Goal: Task Accomplishment & Management: Use online tool/utility

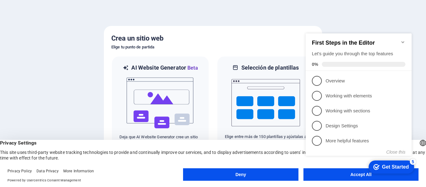
click at [404, 40] on icon "Minimize checklist" at bounding box center [403, 42] width 5 height 5
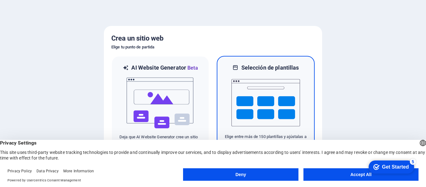
click at [278, 90] on img at bounding box center [265, 102] width 69 height 62
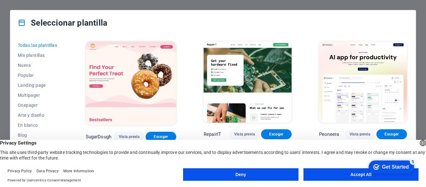
click at [335, 175] on button "Accept All" at bounding box center [361, 174] width 115 height 12
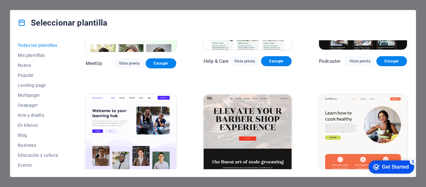
scroll to position [468, 0]
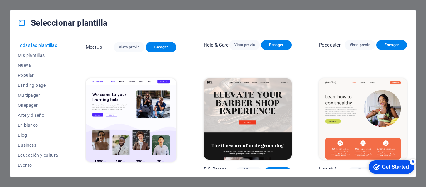
click at [160, 171] on span "Escoger" at bounding box center [161, 173] width 21 height 5
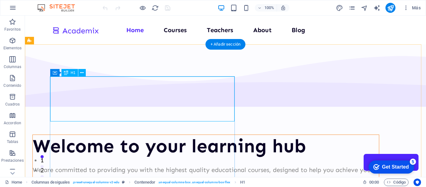
click at [95, 135] on div "Welcome to your learning hub" at bounding box center [206, 146] width 346 height 22
click at [110, 135] on div "Welcome to your learning hub" at bounding box center [206, 146] width 346 height 22
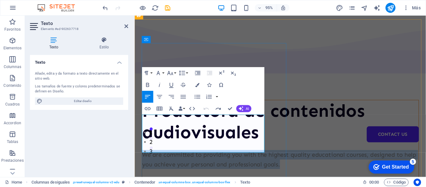
scroll to position [31, 0]
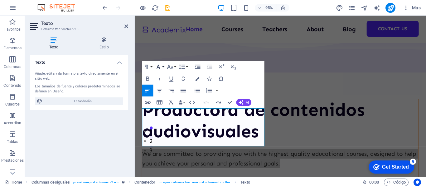
click at [162, 67] on button "Font Family" at bounding box center [159, 67] width 11 height 12
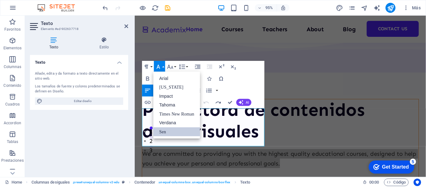
scroll to position [0, 0]
click at [162, 67] on button "Font Family" at bounding box center [159, 67] width 11 height 12
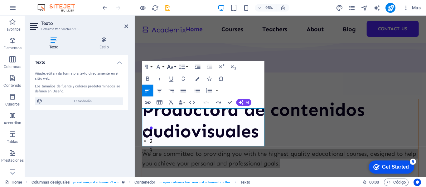
click at [171, 66] on icon "button" at bounding box center [170, 66] width 7 height 7
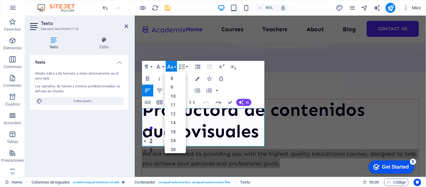
click at [171, 66] on icon "button" at bounding box center [170, 66] width 7 height 7
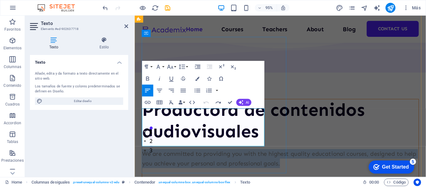
click at [159, 156] on p "We are committed to providing you with the highest quality educational courses,…" at bounding box center [288, 166] width 291 height 20
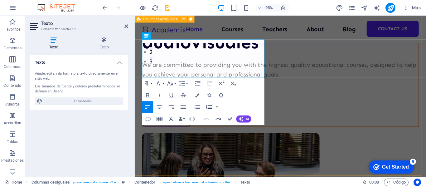
scroll to position [62, 0]
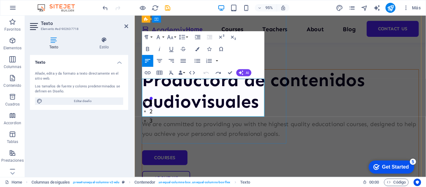
click at [197, 125] on p "We are committed to providing you with the highest quality educational courses,…" at bounding box center [288, 135] width 291 height 20
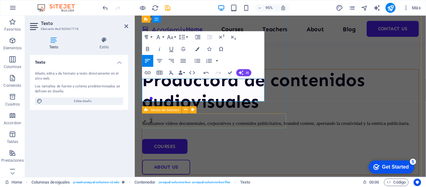
click at [281, 145] on div "Courses About Us" at bounding box center [288, 163] width 291 height 37
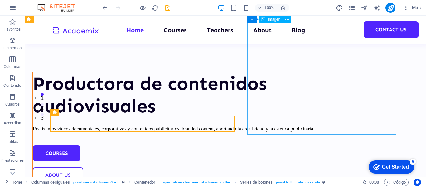
scroll to position [60, 0]
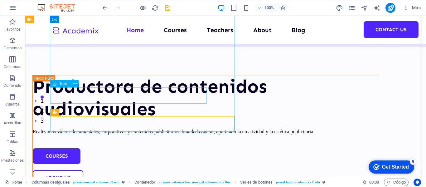
click at [85, 128] on div "Realizamos vídeos documentales, corporativos y contenidos publicitarios, brande…" at bounding box center [206, 132] width 346 height 8
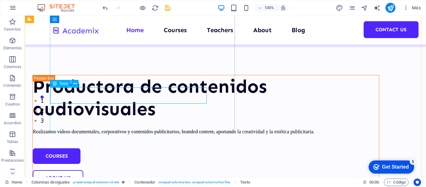
click at [126, 128] on div "Realizamos vídeos documentales, corporativos y contenidos publicitarios, brande…" at bounding box center [206, 132] width 346 height 8
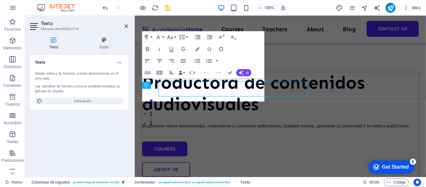
scroll to position [62, 0]
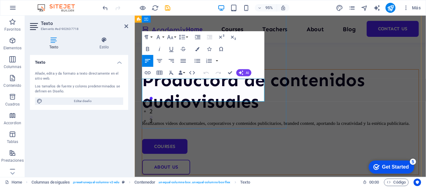
click at [159, 125] on p "Realizamos vídeos documentales, corporativos y contenidos publicitarios, brande…" at bounding box center [288, 129] width 291 height 8
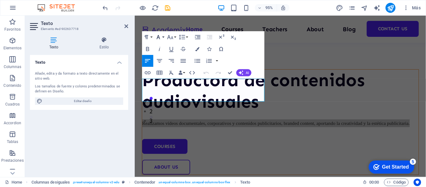
click at [161, 41] on button "Font Family" at bounding box center [159, 37] width 11 height 12
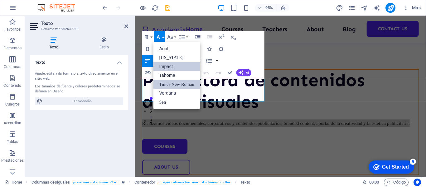
scroll to position [0, 0]
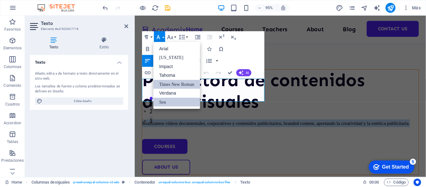
click at [165, 103] on link "Sen" at bounding box center [176, 102] width 47 height 9
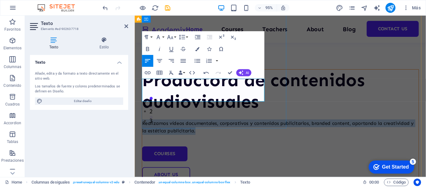
click at [244, 126] on span "Realizamos vídeos documentales, corporativos y contenidos publicitarios, brande…" at bounding box center [286, 133] width 286 height 14
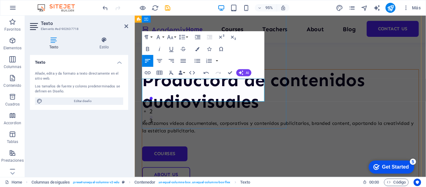
click at [247, 125] on p "Realizamos vídeos documentales, corporativos y contenidos publicitarios, brande…" at bounding box center [288, 133] width 291 height 16
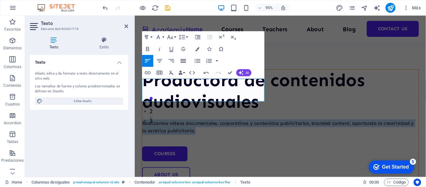
click at [183, 59] on icon "button" at bounding box center [183, 60] width 5 height 3
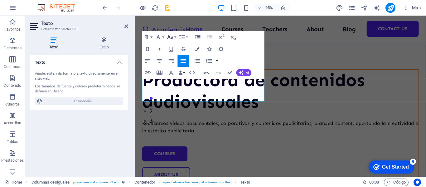
click at [169, 38] on icon "button" at bounding box center [170, 37] width 7 height 7
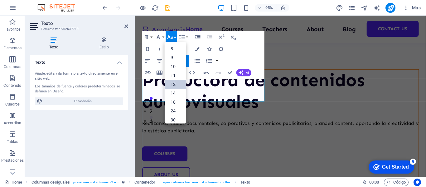
click at [177, 80] on link "12" at bounding box center [175, 84] width 21 height 9
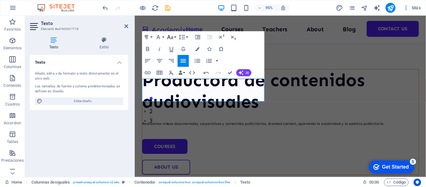
click at [173, 36] on icon "button" at bounding box center [170, 37] width 7 height 7
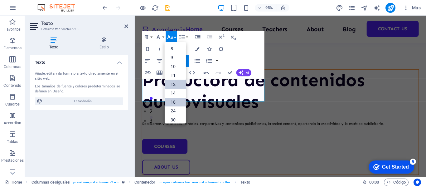
scroll to position [45, 0]
click at [176, 76] on link "30" at bounding box center [175, 77] width 21 height 9
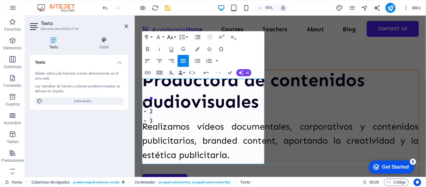
click at [173, 36] on icon "button" at bounding box center [170, 37] width 7 height 7
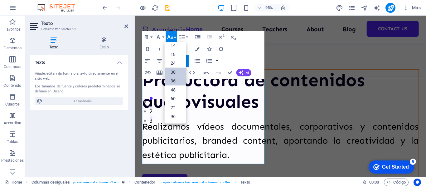
scroll to position [50, 0]
click at [173, 59] on link "24" at bounding box center [175, 63] width 21 height 9
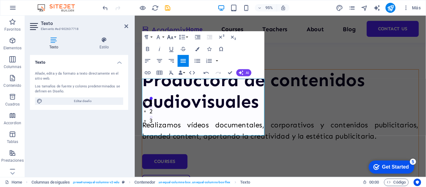
click at [174, 37] on button "Font Size" at bounding box center [171, 37] width 11 height 12
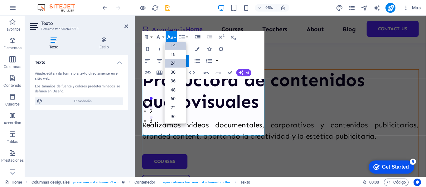
click at [174, 46] on link "14" at bounding box center [175, 45] width 21 height 9
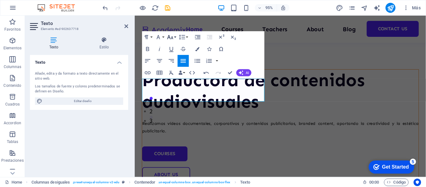
click at [172, 40] on icon "button" at bounding box center [170, 37] width 7 height 7
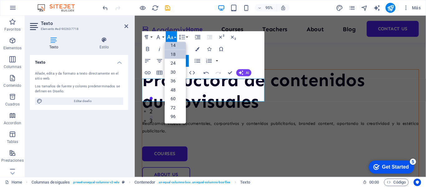
click at [176, 55] on link "18" at bounding box center [175, 54] width 21 height 9
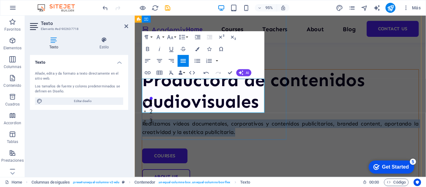
click at [204, 125] on p "Realizamos vídeos documentales, corporativos y contenidos publicitarios, brande…" at bounding box center [288, 134] width 291 height 18
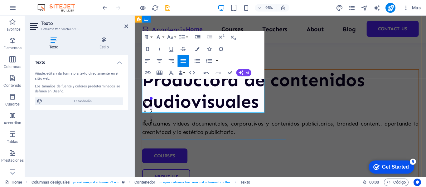
click at [192, 125] on p "Realizamos vídeos documentales, corporativos y contenidos publicitarios, brande…" at bounding box center [288, 134] width 291 height 18
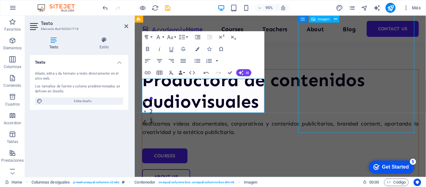
scroll to position [53, 0]
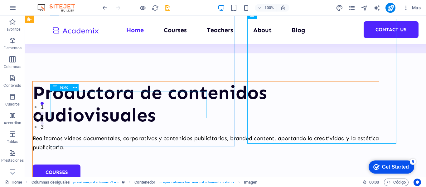
click at [123, 134] on div "Realizamos vídeos documentales, corporativos y contenidos publicitarios, brande…" at bounding box center [206, 143] width 346 height 18
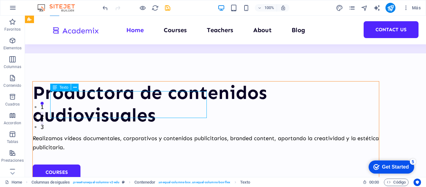
click at [146, 134] on div "Realizamos vídeos documentales, corporativos y contenidos publicitarios, brande…" at bounding box center [206, 143] width 346 height 18
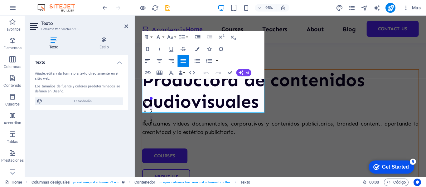
click at [149, 62] on icon "button" at bounding box center [147, 60] width 7 height 7
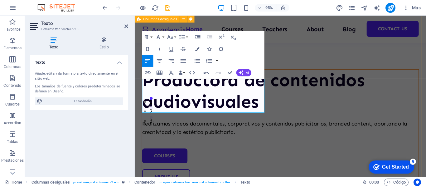
click at [292, 174] on div "Productora de contenidos audiovisuales Realizamos vídeos documentales, corporat…" at bounding box center [288, 176] width 307 height 446
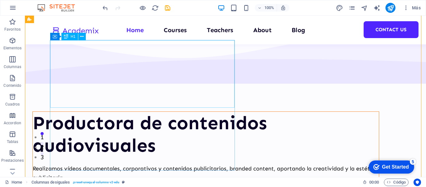
scroll to position [0, 0]
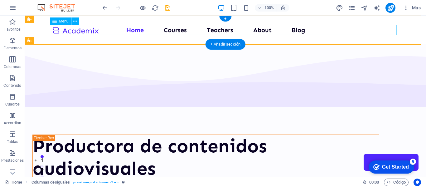
click at [366, 30] on nav "Home Courses Teachers About Blog Contact Us" at bounding box center [225, 30] width 347 height 10
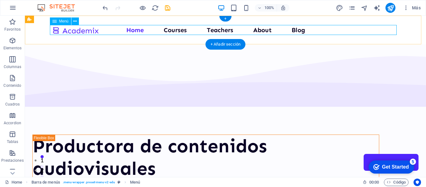
click at [371, 29] on nav "Home Courses Teachers About Blog Contact Us" at bounding box center [225, 30] width 347 height 10
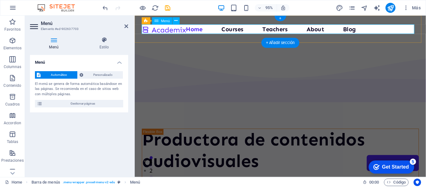
click at [394, 30] on nav "Home Courses Teachers About Blog Contact Us" at bounding box center [288, 30] width 292 height 10
click at [404, 28] on nav "Home Courses Teachers About Blog Contact Us" at bounding box center [288, 30] width 292 height 10
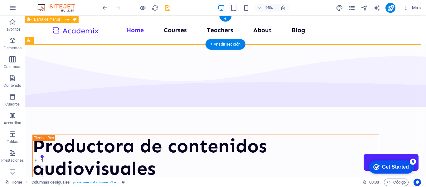
click at [371, 34] on nav "Home Courses Teachers About Blog Contact Us" at bounding box center [225, 30] width 347 height 10
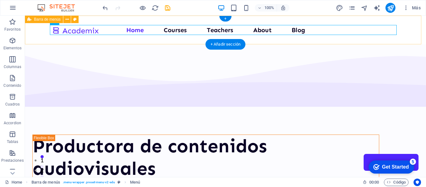
click at [380, 22] on div "Home Courses Teachers About Blog Contact Us" at bounding box center [225, 30] width 401 height 29
click at [373, 27] on nav "Home Courses Teachers About Blog Contact Us" at bounding box center [225, 30] width 347 height 10
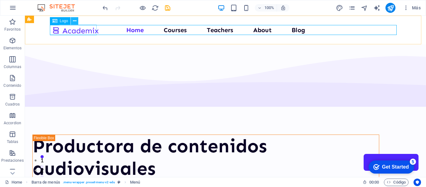
click at [74, 21] on icon at bounding box center [74, 21] width 3 height 7
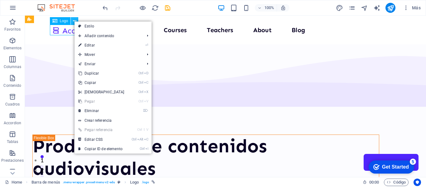
click at [74, 21] on icon at bounding box center [74, 21] width 3 height 7
click at [64, 22] on span "Logo" at bounding box center [64, 21] width 8 height 4
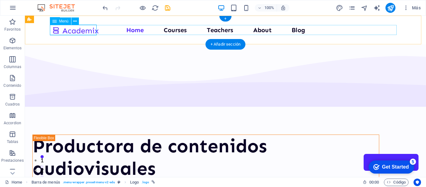
click at [307, 26] on nav "Home Courses Teachers About Blog Contact Us" at bounding box center [225, 30] width 347 height 10
click at [225, 30] on nav "Home Courses Teachers About Blog Contact Us" at bounding box center [225, 30] width 347 height 10
click at [120, 31] on nav "Home Courses Teachers About Blog Contact Us" at bounding box center [225, 30] width 347 height 10
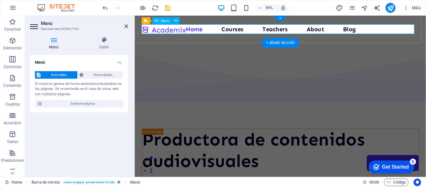
click at [403, 32] on nav "Home Courses Teachers About Blog Contact Us" at bounding box center [288, 30] width 292 height 10
click at [401, 29] on nav "Home Courses Teachers About Blog Contact Us" at bounding box center [288, 30] width 292 height 10
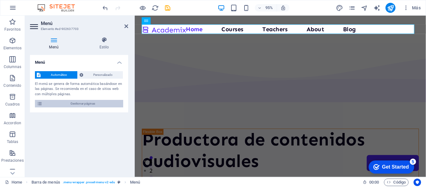
click at [71, 103] on span "Gestionar páginas" at bounding box center [82, 103] width 77 height 7
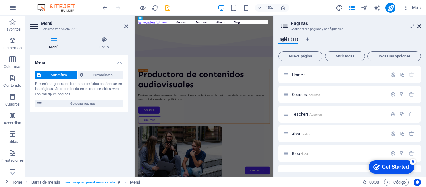
click at [419, 27] on icon at bounding box center [419, 26] width 4 height 5
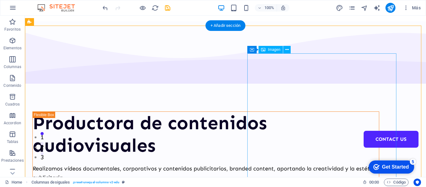
scroll to position [31, 0]
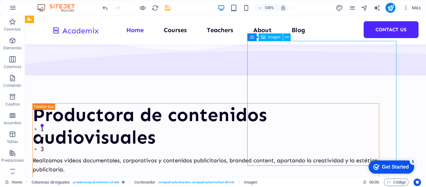
select select "px"
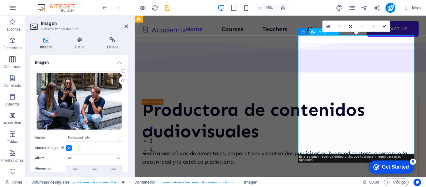
scroll to position [40, 0]
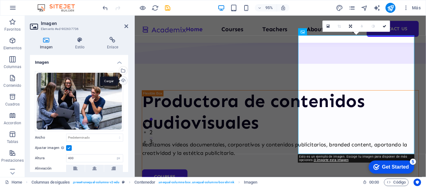
click at [123, 81] on div "Cargar" at bounding box center [122, 80] width 9 height 9
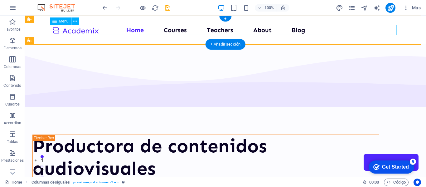
click at [294, 29] on nav "Home Courses Teachers About Blog Contact Us" at bounding box center [225, 30] width 347 height 10
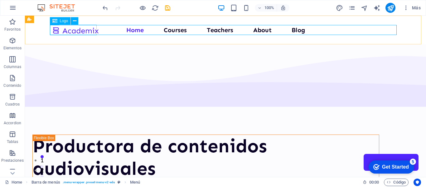
click at [60, 20] on span "Logo" at bounding box center [64, 21] width 8 height 4
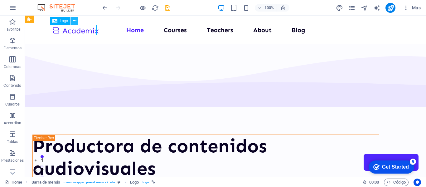
click at [74, 20] on icon at bounding box center [74, 21] width 3 height 7
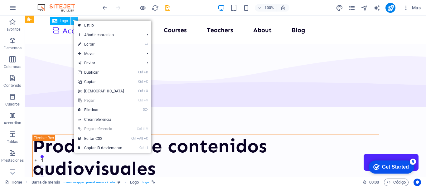
click at [73, 20] on icon at bounding box center [74, 21] width 3 height 7
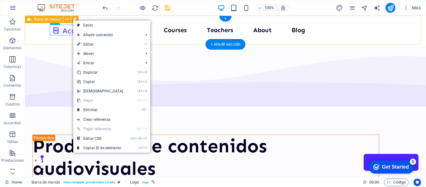
click at [53, 41] on div "Home Courses Teachers About Blog Contact Us" at bounding box center [225, 30] width 401 height 29
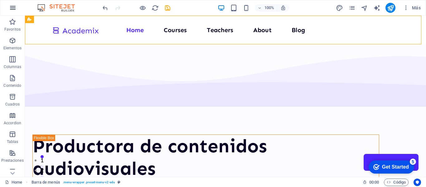
click at [12, 7] on icon "button" at bounding box center [12, 7] width 7 height 7
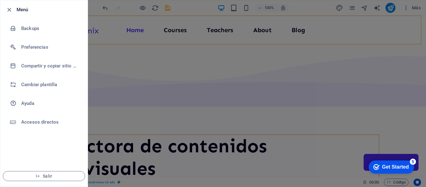
click at [125, 40] on div at bounding box center [213, 93] width 426 height 187
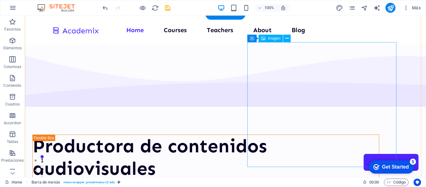
scroll to position [94, 0]
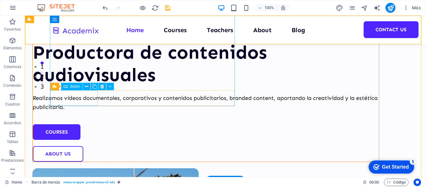
click at [78, 124] on div "Courses" at bounding box center [206, 132] width 346 height 16
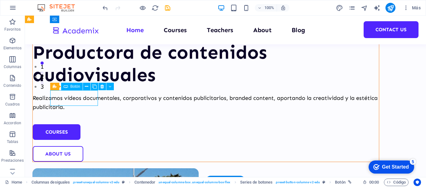
click at [77, 124] on div "Courses" at bounding box center [206, 132] width 346 height 16
select select "px"
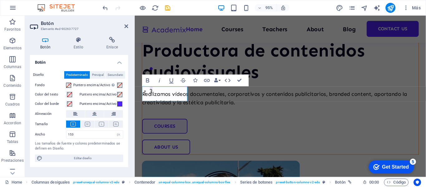
scroll to position [103, 0]
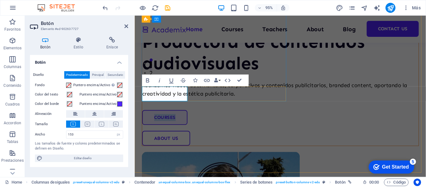
click at [163, 115] on link "Courses" at bounding box center [167, 123] width 48 height 16
click at [164, 115] on link "Courses" at bounding box center [167, 123] width 48 height 16
click at [219, 137] on div "About Us" at bounding box center [288, 145] width 291 height 16
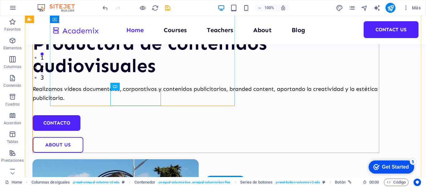
scroll to position [94, 0]
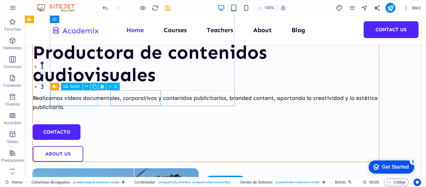
click at [82, 124] on div "contacto" at bounding box center [206, 132] width 346 height 16
click at [85, 86] on icon at bounding box center [86, 86] width 3 height 7
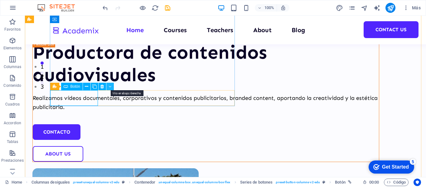
click at [110, 86] on icon at bounding box center [110, 86] width 3 height 7
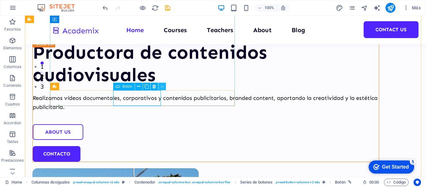
click at [162, 85] on icon at bounding box center [162, 86] width 3 height 7
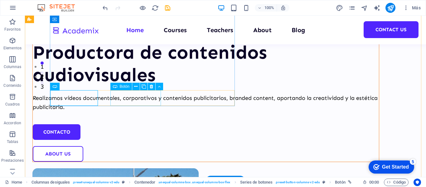
click at [132, 146] on div "About Us" at bounding box center [206, 154] width 346 height 16
click at [150, 87] on icon at bounding box center [151, 86] width 3 height 7
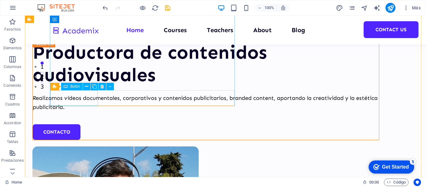
click at [71, 85] on span "Botón" at bounding box center [76, 87] width 10 height 4
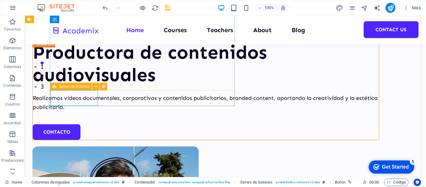
click at [67, 87] on span "Series de botones" at bounding box center [74, 87] width 30 height 4
click at [96, 87] on icon at bounding box center [95, 86] width 3 height 7
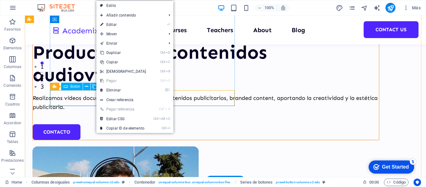
click at [79, 124] on div "contacto" at bounding box center [206, 132] width 346 height 16
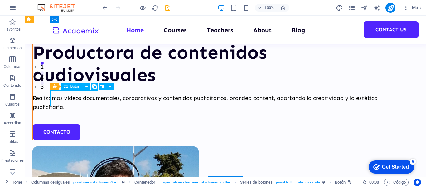
click at [79, 124] on div "contacto" at bounding box center [206, 132] width 346 height 16
select select "px"
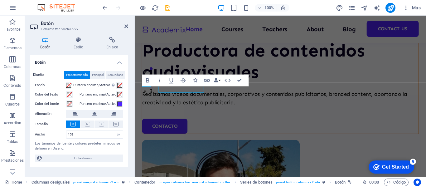
scroll to position [103, 0]
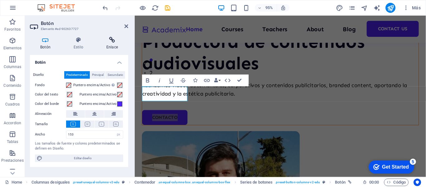
click at [111, 43] on h4 "Enlace" at bounding box center [112, 43] width 32 height 13
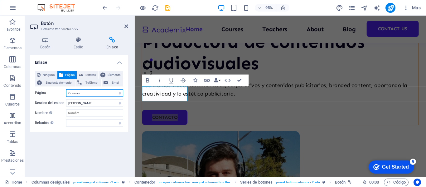
click at [83, 95] on select "Home Courses Teachers About Blog Contact Us Legal Notice Privacy" at bounding box center [94, 92] width 57 height 7
click at [85, 102] on select "Nueva pestaña Misma pestaña Superposición" at bounding box center [94, 102] width 57 height 7
click at [91, 75] on span "Externo" at bounding box center [90, 74] width 11 height 7
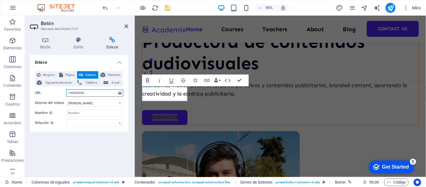
select select "blank"
click at [92, 91] on input "/16953292" at bounding box center [94, 92] width 57 height 7
click at [109, 80] on button "Email" at bounding box center [112, 82] width 21 height 7
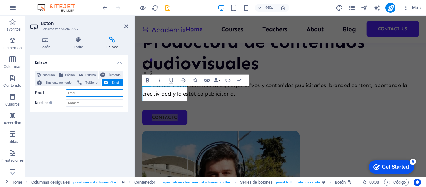
click at [84, 93] on input "Email" at bounding box center [94, 92] width 57 height 7
paste input "[EMAIL_ADDRESS][DOMAIN_NAME]"
type input "[EMAIL_ADDRESS][DOMAIN_NAME]"
click at [77, 101] on input "Nombre Una descripción adicional del enlace no debería ser igual al texto del e…" at bounding box center [94, 102] width 57 height 7
type input "[PERSON_NAME]"
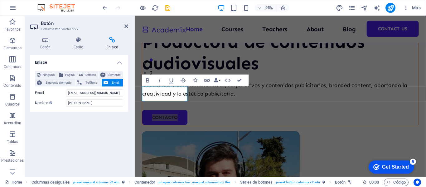
click at [77, 151] on div "Enlace Ninguno Página Externo Elemento Siguiente elemento Teléfono Email Página…" at bounding box center [79, 113] width 98 height 117
click at [94, 153] on div "Enlace Ninguno Página Externo Elemento Siguiente elemento Teléfono Email Página…" at bounding box center [79, 113] width 98 height 117
click at [175, 124] on div "Productora de contenidos audiovisuales Realizamos vídeos documentales, corporat…" at bounding box center [288, 125] width 307 height 424
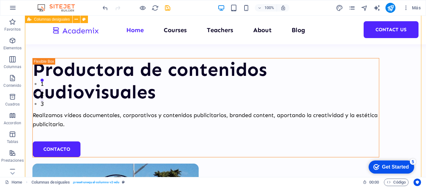
scroll to position [31, 0]
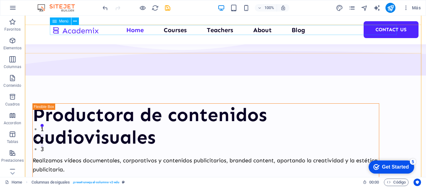
click at [377, 31] on nav "Home Courses Teachers About Blog Contact Us" at bounding box center [225, 30] width 347 height 10
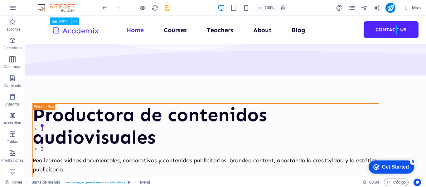
click at [385, 37] on div "Home Courses Teachers About Blog Contact Us" at bounding box center [225, 30] width 401 height 29
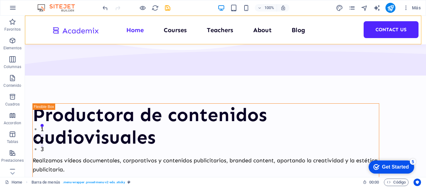
click at [386, 36] on div "Home Courses Teachers About Blog Contact Us" at bounding box center [225, 30] width 401 height 29
drag, startPoint x: 386, startPoint y: 36, endPoint x: 296, endPoint y: 29, distance: 89.5
click at [386, 36] on div "Home Courses Teachers About Blog Contact Us" at bounding box center [225, 30] width 401 height 29
click at [296, 29] on nav "Home Courses Teachers About Blog Contact Us" at bounding box center [225, 30] width 347 height 10
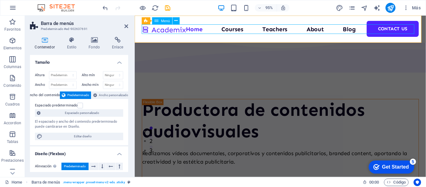
click at [406, 29] on nav "Home Courses Teachers About Blog Contact Us" at bounding box center [288, 30] width 292 height 10
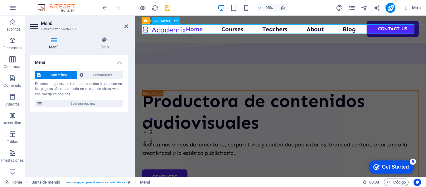
click at [406, 27] on nav "Home Courses Teachers About Blog Contact Us" at bounding box center [288, 30] width 292 height 10
click at [405, 22] on div "Home Courses Teachers About Blog Contact Us" at bounding box center [288, 30] width 307 height 29
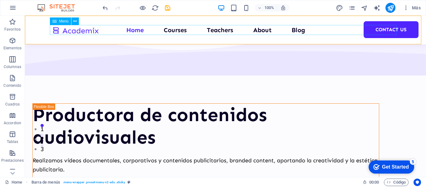
click at [391, 27] on nav "Home Courses Teachers About Blog Contact Us" at bounding box center [225, 30] width 347 height 10
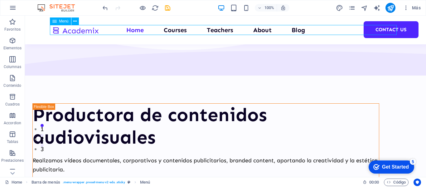
click at [391, 27] on nav "Home Courses Teachers About Blog Contact Us" at bounding box center [225, 30] width 347 height 10
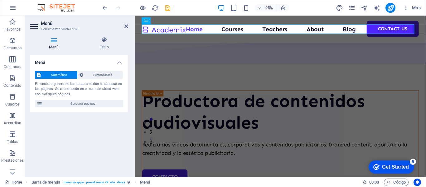
click at [31, 25] on icon at bounding box center [34, 27] width 9 height 10
click at [396, 29] on nav "Home Courses Teachers About Blog Contact Us" at bounding box center [288, 30] width 292 height 10
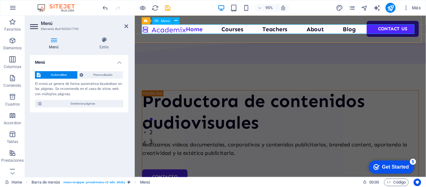
click at [396, 29] on nav "Home Courses Teachers About Blog Contact Us" at bounding box center [288, 30] width 292 height 10
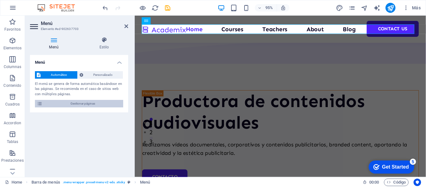
click at [39, 104] on icon at bounding box center [40, 103] width 6 height 7
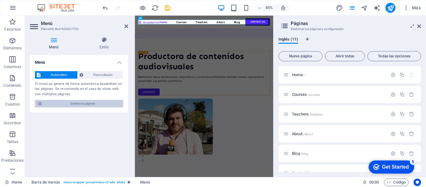
click at [39, 104] on icon at bounding box center [40, 103] width 6 height 7
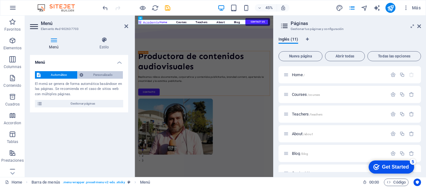
click at [111, 77] on span "Personalizado" at bounding box center [103, 74] width 36 height 7
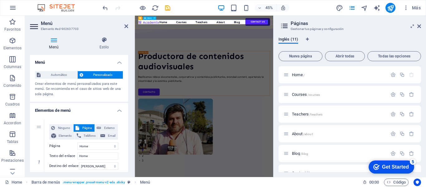
click at [402, 32] on nav "Home Courses Teachers About Blog Contact Us" at bounding box center [288, 30] width 293 height 10
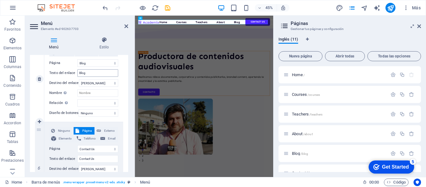
scroll to position [483, 0]
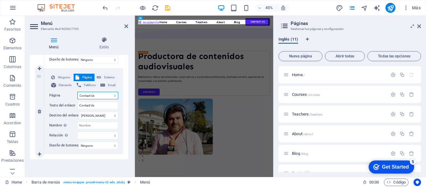
click at [98, 93] on select "Home Courses Teachers About Blog Contact Us Legal Notice Privacy" at bounding box center [97, 95] width 41 height 7
click at [98, 92] on select "Home Courses Teachers About Blog Contact Us Legal Notice Privacy" at bounding box center [97, 95] width 41 height 7
click at [109, 81] on span "Email" at bounding box center [111, 84] width 9 height 7
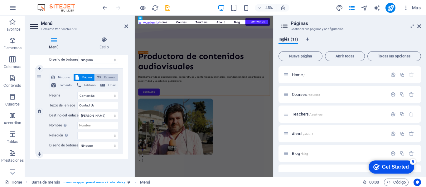
select select
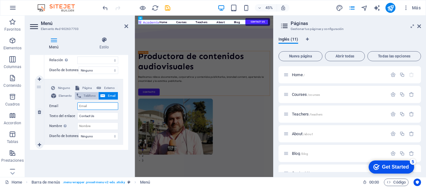
scroll to position [474, 0]
click at [45, 112] on div "Ninguno Página Externo Elemento Teléfono Email Página Home Courses Teachers Abo…" at bounding box center [83, 112] width 79 height 66
type input "Contacto"
select select
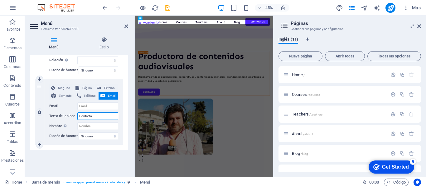
select select
type input "Contacto"
select select
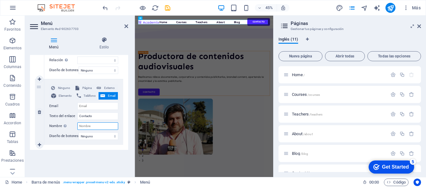
select select
type input "Contacto"
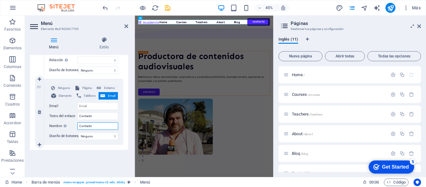
select select
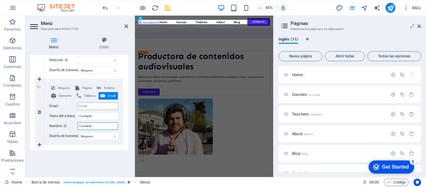
type input "Contacto"
click at [100, 104] on input "Email" at bounding box center [97, 105] width 41 height 7
select select
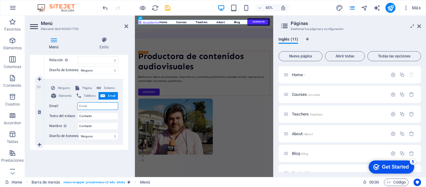
select select
paste input "[EMAIL_ADDRESS][DOMAIN_NAME]"
type input "[EMAIL_ADDRESS][DOMAIN_NAME]"
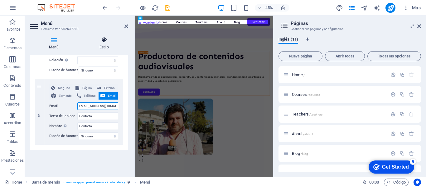
select select
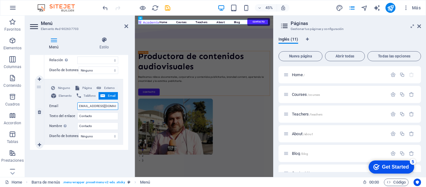
scroll to position [0, 0]
click at [111, 103] on input "[EMAIL_ADDRESS][DOMAIN_NAME]" at bounding box center [97, 105] width 41 height 7
type input "[EMAIL_ADDRESS][DOMAIN_NAME]"
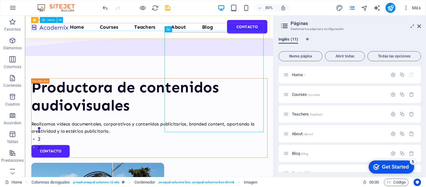
click at [250, 30] on nav "Home Courses Teachers About Blog Contacto" at bounding box center [179, 30] width 295 height 10
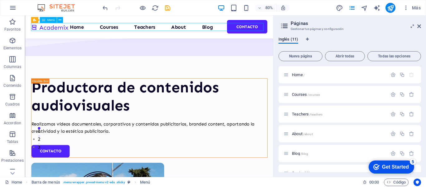
click at [250, 30] on nav "Home Courses Teachers About Blog Contacto" at bounding box center [179, 30] width 295 height 10
select select
select select "1"
select select
select select "2"
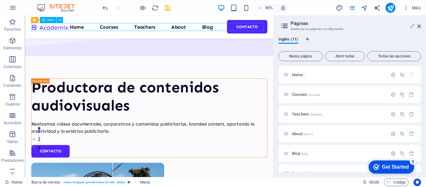
select select
select select "3"
select select
select select "4"
select select
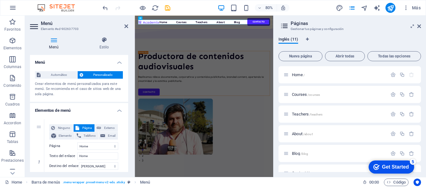
click at [291, 41] on div "Home Courses Teachers About Blog Contacto" at bounding box center [289, 30] width 308 height 29
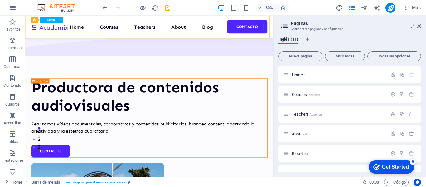
click at [246, 29] on nav "Home Courses Teachers About Blog Contacto" at bounding box center [179, 30] width 295 height 10
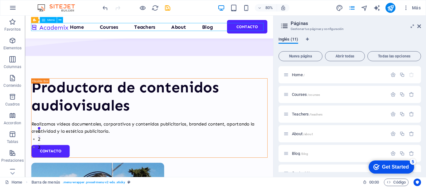
click at [246, 29] on nav "Home Courses Teachers About Blog Contacto" at bounding box center [179, 30] width 295 height 10
select select
select select "1"
select select
select select "2"
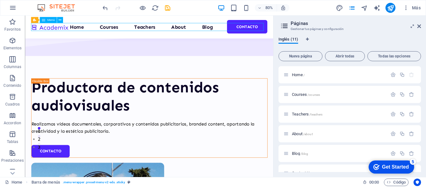
select select
select select "3"
select select
select select "4"
select select
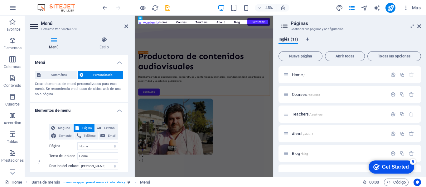
click at [350, 41] on div "Inglés (11)" at bounding box center [350, 43] width 143 height 12
click at [420, 25] on icon at bounding box center [419, 26] width 4 height 5
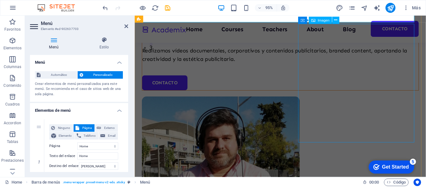
scroll to position [165, 0]
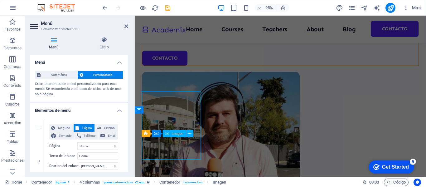
scroll to position [156, 0]
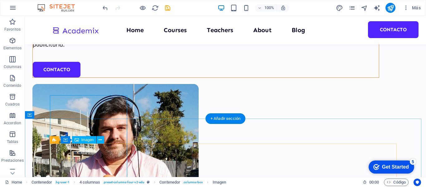
select select "%"
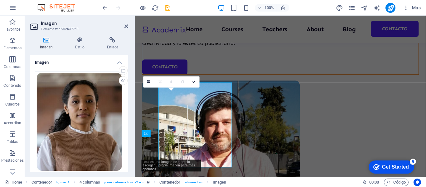
scroll to position [165, 0]
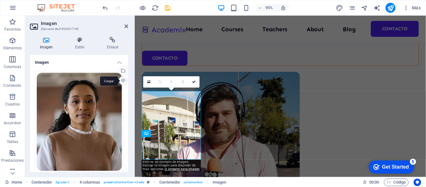
click at [121, 80] on div "Cargar" at bounding box center [122, 80] width 9 height 9
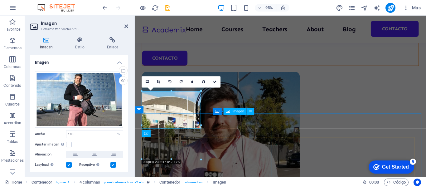
select select "%"
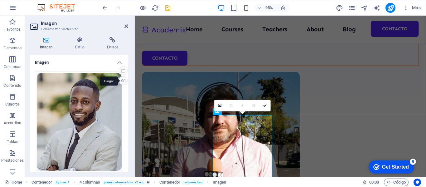
click at [124, 79] on div "Cargar" at bounding box center [122, 80] width 9 height 9
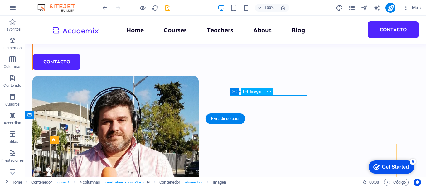
scroll to position [156, 0]
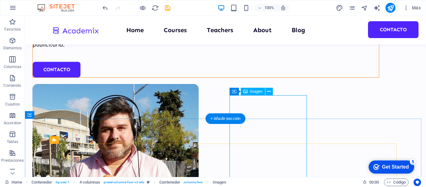
select select "%"
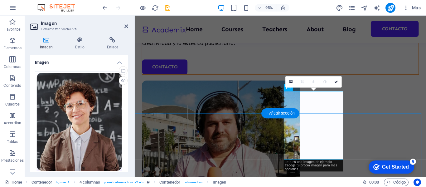
scroll to position [165, 0]
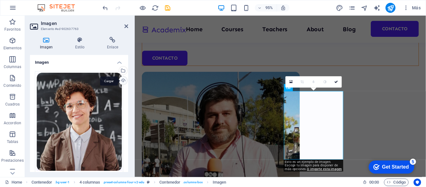
click at [121, 80] on div "Cargar" at bounding box center [122, 80] width 9 height 9
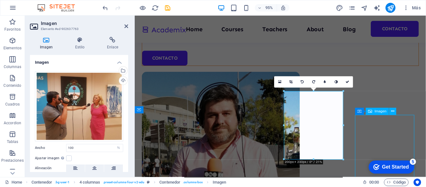
select select "%"
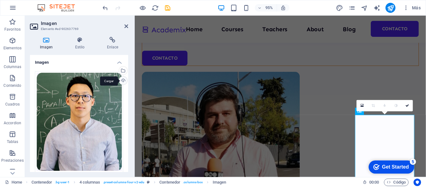
click at [120, 83] on div "Cargar" at bounding box center [122, 80] width 9 height 9
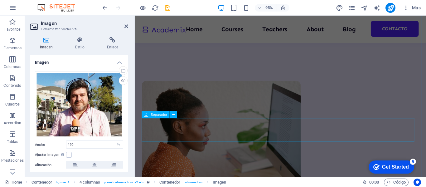
scroll to position [657, 0]
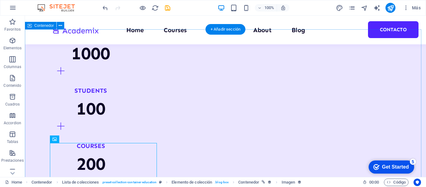
scroll to position [546, 0]
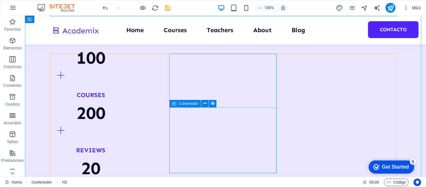
scroll to position [639, 0]
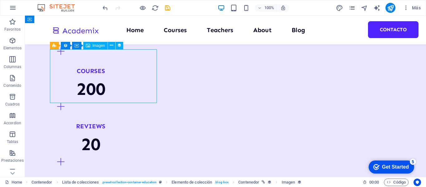
select select "%"
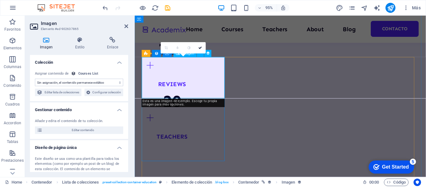
scroll to position [657, 0]
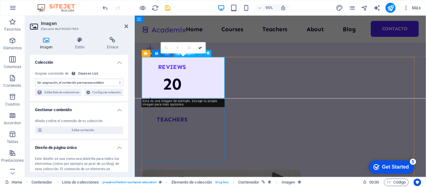
select select "our-course-image"
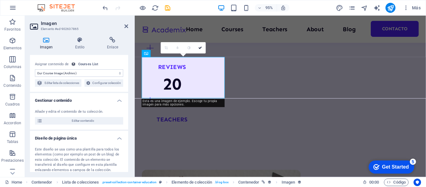
scroll to position [0, 0]
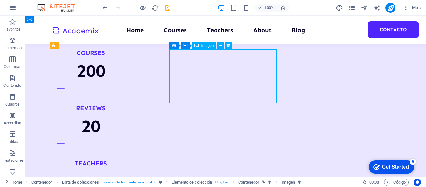
scroll to position [639, 0]
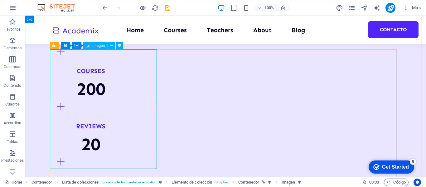
click at [97, 45] on span "Imagen" at bounding box center [99, 46] width 12 height 4
select select "our-course-image"
select select "%"
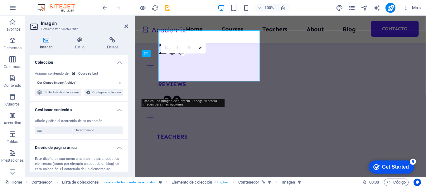
scroll to position [657, 0]
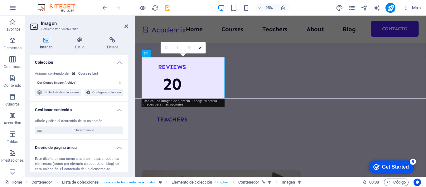
click at [92, 82] on select "Sin asignación, el contenido permanece estático Creado a las (Fecha) Actualizad…" at bounding box center [79, 82] width 88 height 7
click at [45, 42] on icon at bounding box center [46, 40] width 33 height 6
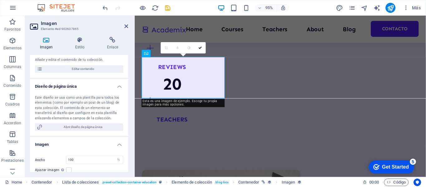
scroll to position [62, 0]
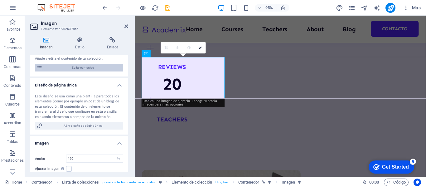
click at [66, 71] on span "Editar contenido" at bounding box center [82, 67] width 77 height 7
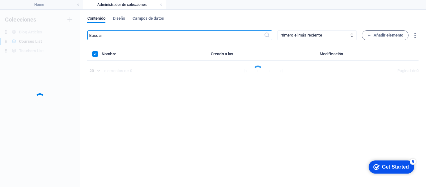
scroll to position [0, 0]
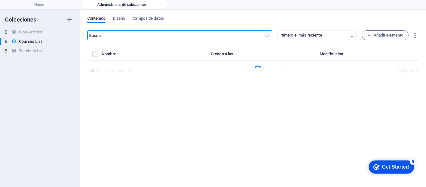
select select "Design"
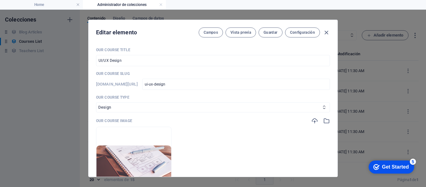
drag, startPoint x: 325, startPoint y: 31, endPoint x: 289, endPoint y: 5, distance: 45.1
click at [325, 32] on icon "button" at bounding box center [326, 32] width 7 height 7
checkbox input "false"
type input "ui-ux-design"
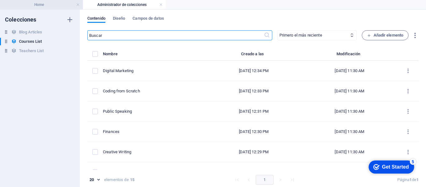
click at [40, 7] on h4 "Home" at bounding box center [41, 4] width 83 height 7
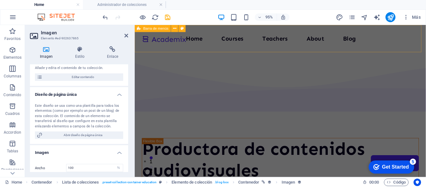
click at [217, 49] on div "Home Courses Teachers About Blog Contacto" at bounding box center [288, 39] width 307 height 29
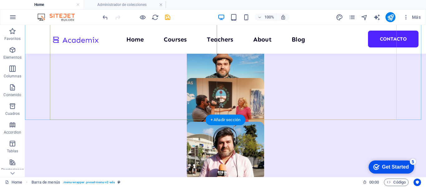
scroll to position [468, 0]
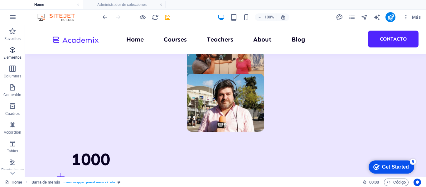
click at [10, 55] on span "Elementos" at bounding box center [12, 53] width 25 height 15
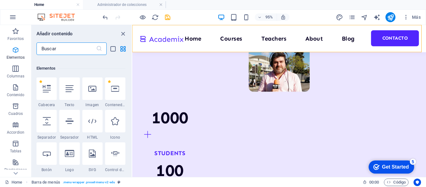
scroll to position [118, 0]
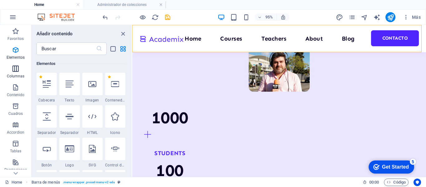
click at [11, 71] on span "Columnas" at bounding box center [15, 72] width 31 height 15
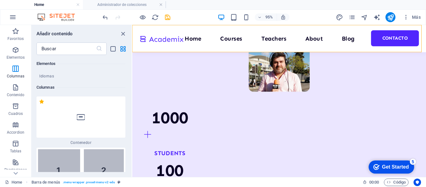
scroll to position [360, 0]
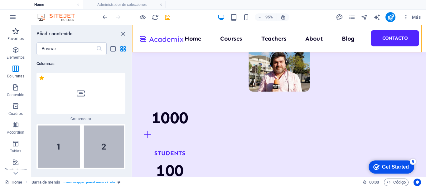
click at [13, 35] on span "Favoritos" at bounding box center [15, 34] width 31 height 15
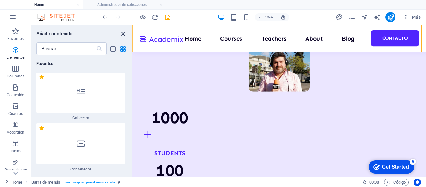
scroll to position [0, 0]
click at [123, 33] on icon "close panel" at bounding box center [122, 33] width 7 height 7
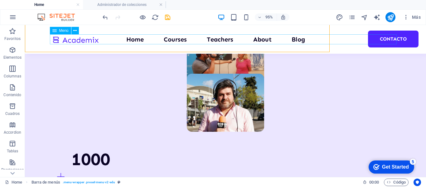
scroll to position [470, 0]
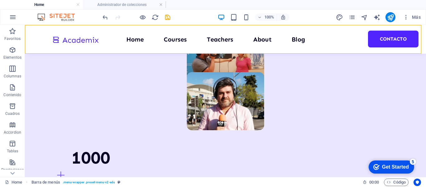
click at [55, 29] on div "Home Courses Teachers About Blog Contacto" at bounding box center [225, 39] width 401 height 29
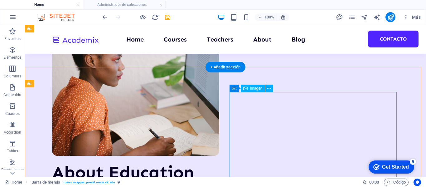
scroll to position [844, 0]
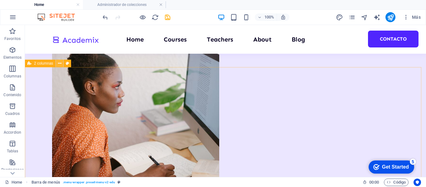
click at [59, 63] on icon at bounding box center [59, 63] width 3 height 7
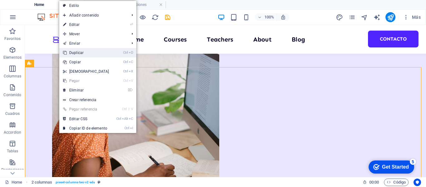
click at [87, 51] on link "Ctrl D Duplicar" at bounding box center [86, 52] width 54 height 9
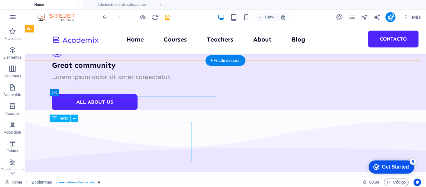
scroll to position [1039, 0]
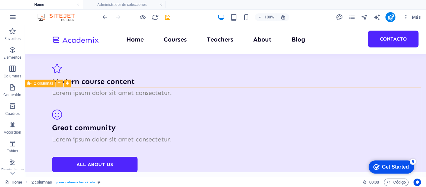
click at [59, 83] on icon at bounding box center [59, 83] width 3 height 7
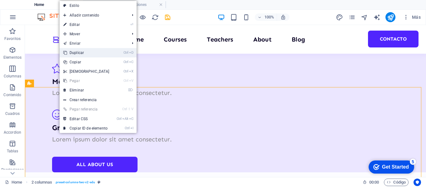
click at [76, 53] on link "Ctrl D Duplicar" at bounding box center [87, 52] width 54 height 9
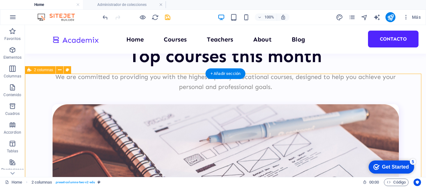
scroll to position [1254, 0]
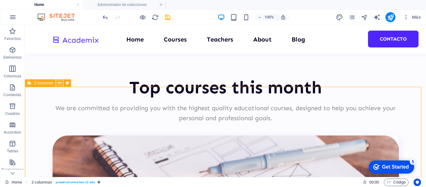
click at [61, 83] on icon at bounding box center [59, 83] width 3 height 7
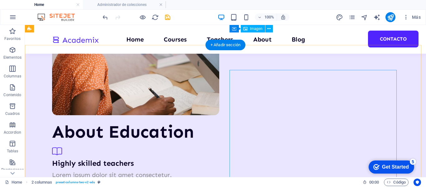
scroll to position [818, 0]
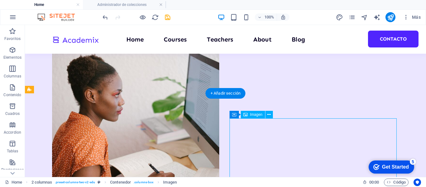
select select "%"
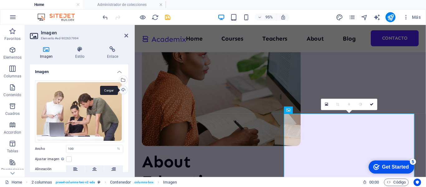
click at [123, 91] on div "Cargar" at bounding box center [122, 90] width 9 height 9
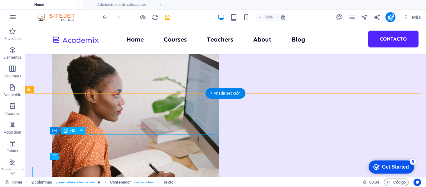
scroll to position [818, 0]
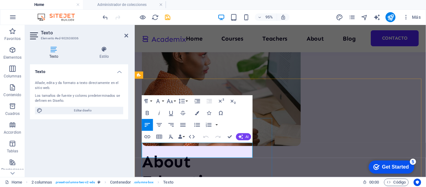
scroll to position [848, 0]
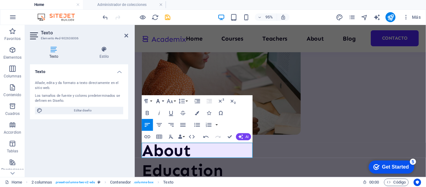
click at [163, 102] on button "Font Family" at bounding box center [159, 101] width 11 height 12
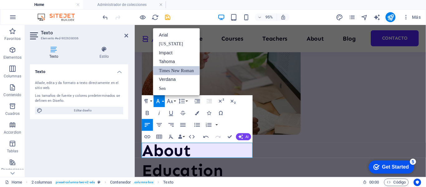
scroll to position [0, 0]
click at [162, 90] on link "Sen" at bounding box center [176, 88] width 47 height 9
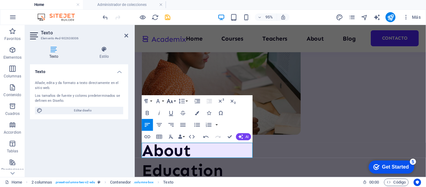
click at [171, 103] on icon "button" at bounding box center [170, 101] width 7 height 7
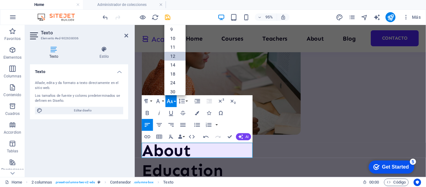
click at [178, 57] on link "12" at bounding box center [174, 56] width 21 height 9
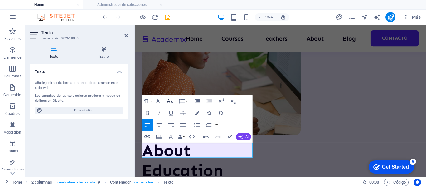
click at [174, 101] on button "Font Size" at bounding box center [171, 101] width 11 height 12
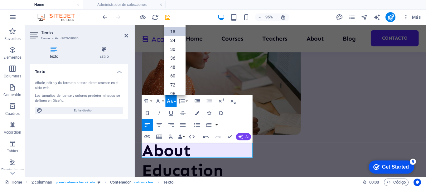
click at [174, 33] on link "18" at bounding box center [174, 31] width 21 height 9
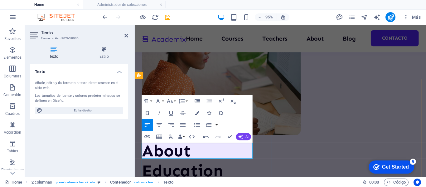
drag, startPoint x: 173, startPoint y: 161, endPoint x: 134, endPoint y: 149, distance: 40.7
click at [170, 101] on icon "button" at bounding box center [170, 100] width 7 height 7
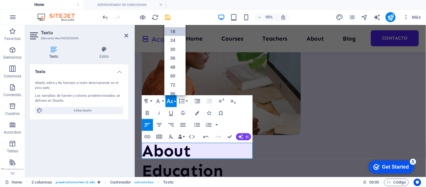
click at [174, 27] on link "18" at bounding box center [174, 31] width 21 height 9
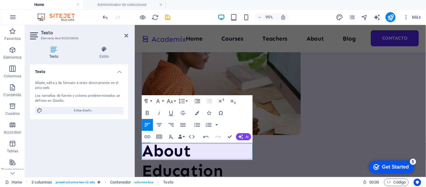
scroll to position [847, 0]
drag, startPoint x: 145, startPoint y: 151, endPoint x: 300, endPoint y: 147, distance: 155.7
click at [195, 114] on icon "button" at bounding box center [197, 113] width 4 height 4
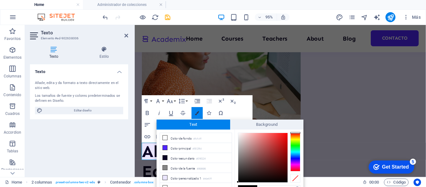
scroll to position [4, 0]
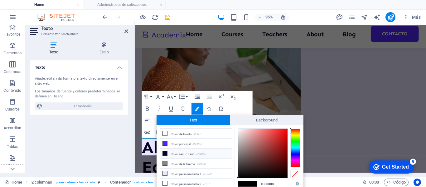
click at [164, 151] on icon at bounding box center [165, 153] width 4 height 4
type input "#090224"
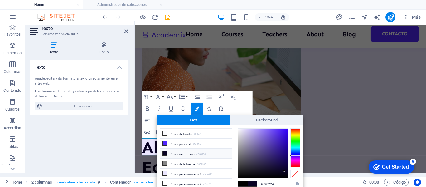
click at [244, 109] on div "Paragraph Format Normal Heading 1 Heading 2 Heading 3 Heading 4 Heading 5 Headi…" at bounding box center [197, 114] width 111 height 47
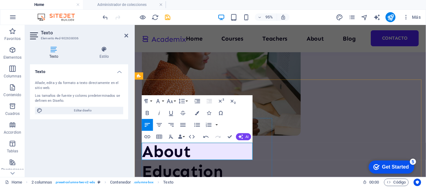
scroll to position [0, 0]
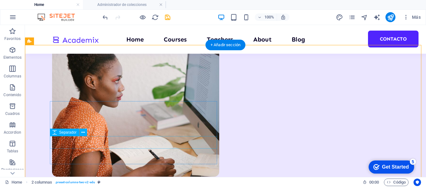
scroll to position [891, 0]
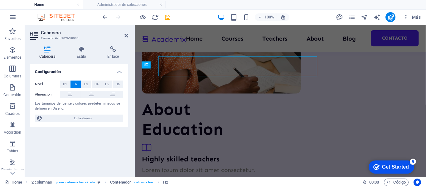
scroll to position [909, 0]
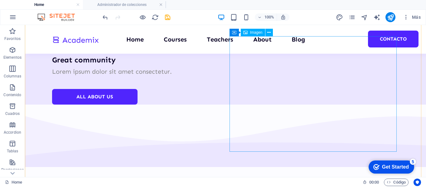
scroll to position [1125, 0]
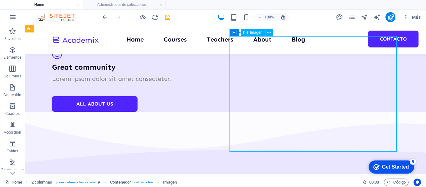
select select "%"
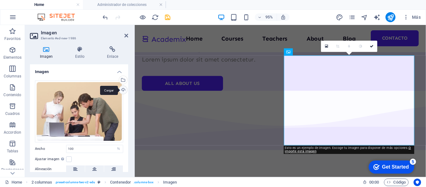
click at [120, 90] on div "Cargar" at bounding box center [122, 90] width 9 height 9
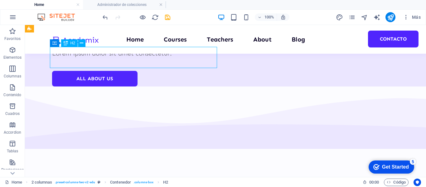
scroll to position [1135, 0]
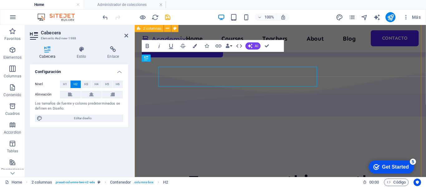
scroll to position [1108, 0]
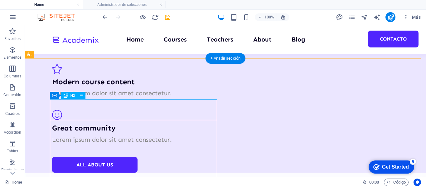
scroll to position [1104, 0]
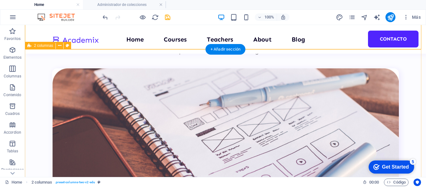
scroll to position [1324, 0]
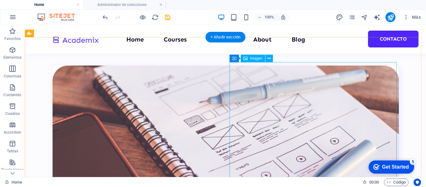
select select "%"
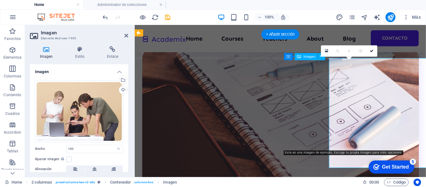
scroll to position [1327, 0]
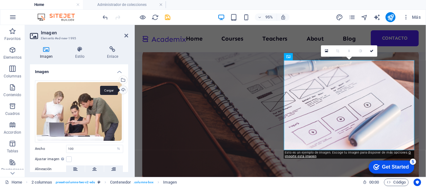
click at [119, 89] on div "Cargar" at bounding box center [122, 90] width 9 height 9
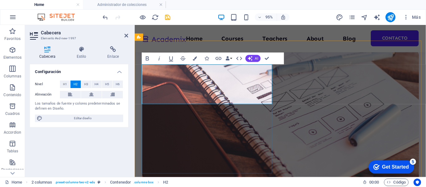
scroll to position [1322, 0]
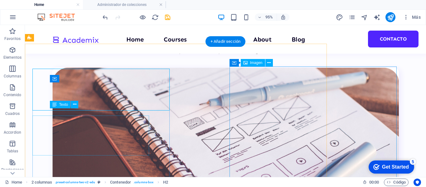
scroll to position [1320, 0]
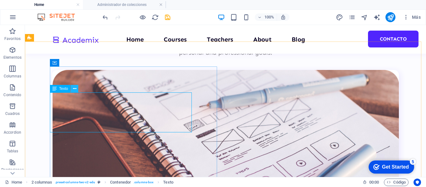
click at [77, 89] on button at bounding box center [74, 88] width 7 height 7
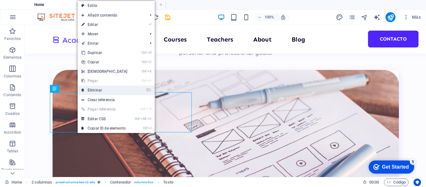
click at [89, 91] on link "⌦ Eliminar" at bounding box center [105, 89] width 54 height 9
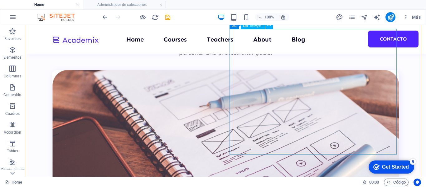
scroll to position [1382, 0]
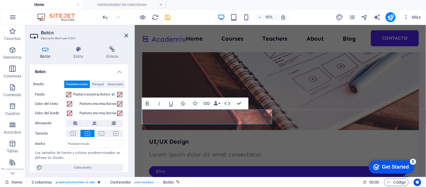
scroll to position [1384, 0]
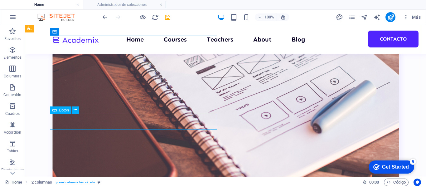
scroll to position [1367, 0]
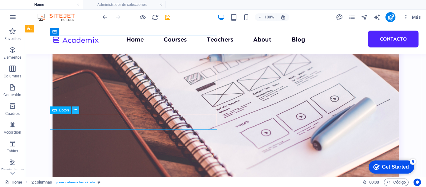
click at [72, 111] on button at bounding box center [75, 109] width 7 height 7
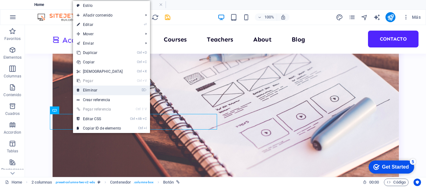
click at [94, 90] on link "⌦ Eliminar" at bounding box center [100, 89] width 54 height 9
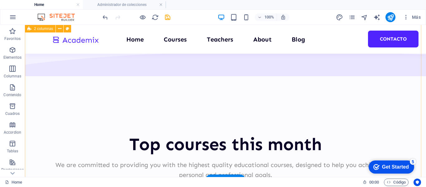
scroll to position [1180, 0]
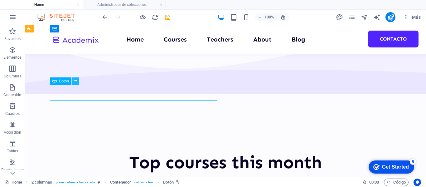
click at [76, 83] on icon at bounding box center [75, 81] width 3 height 7
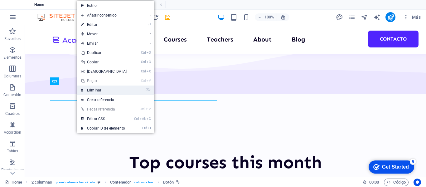
drag, startPoint x: 93, startPoint y: 89, endPoint x: 73, endPoint y: 63, distance: 32.6
click at [93, 89] on link "⌦ Eliminar" at bounding box center [104, 89] width 54 height 9
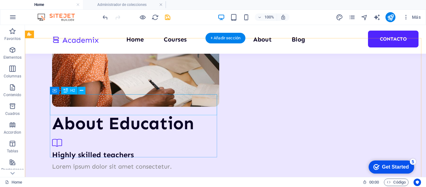
scroll to position [868, 0]
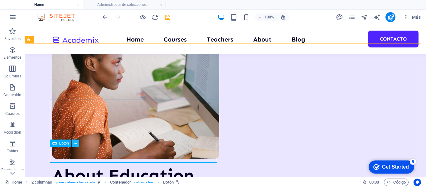
click at [79, 145] on button at bounding box center [75, 142] width 7 height 7
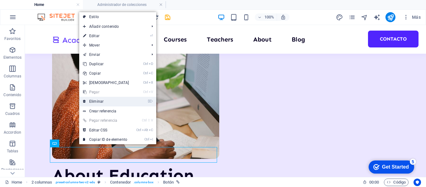
drag, startPoint x: 93, startPoint y: 103, endPoint x: 140, endPoint y: 89, distance: 49.5
click at [93, 103] on link "⌦ Eliminar" at bounding box center [106, 101] width 54 height 9
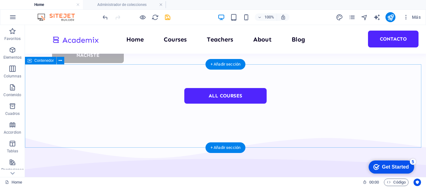
scroll to position [2095, 0]
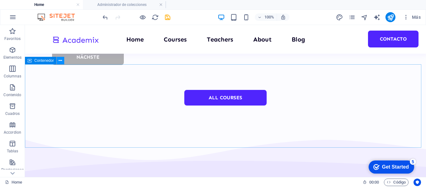
click at [59, 62] on icon at bounding box center [60, 60] width 3 height 7
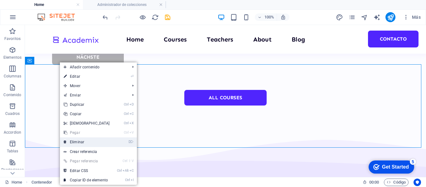
click at [76, 142] on link "⌦ Eliminar" at bounding box center [87, 141] width 54 height 9
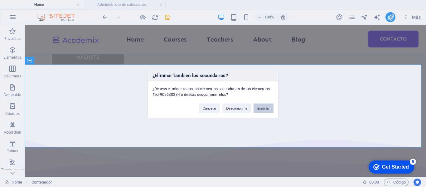
click at [260, 110] on button "Eliminar" at bounding box center [264, 107] width 20 height 9
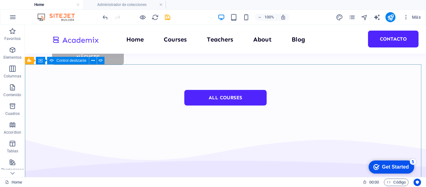
click at [86, 61] on span "Control deslizante" at bounding box center [71, 61] width 30 height 4
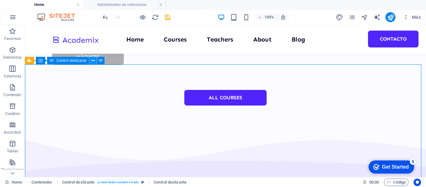
click at [90, 61] on button at bounding box center [92, 60] width 7 height 7
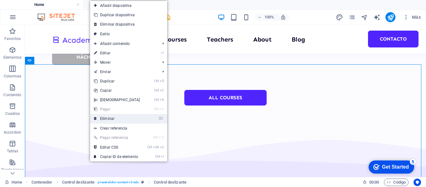
click at [109, 118] on link "⌦ Eliminar" at bounding box center [117, 118] width 54 height 9
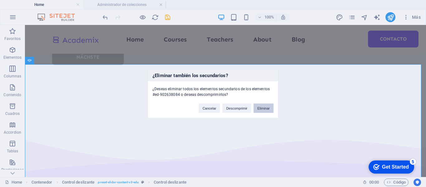
click at [263, 109] on button "Eliminar" at bounding box center [264, 107] width 20 height 9
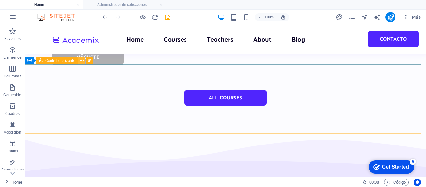
click at [83, 60] on icon at bounding box center [81, 60] width 3 height 7
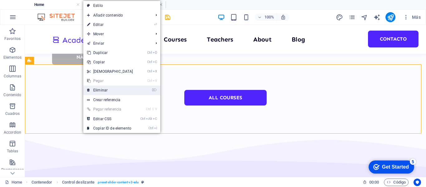
click at [114, 87] on link "⌦ Eliminar" at bounding box center [110, 89] width 54 height 9
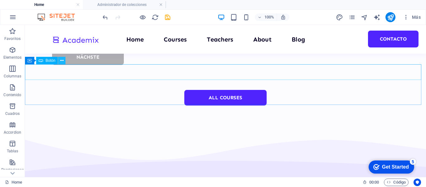
click at [61, 61] on icon at bounding box center [61, 60] width 3 height 7
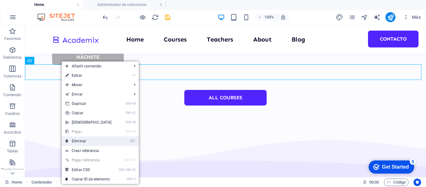
click at [86, 140] on link "⌦ Eliminar" at bounding box center [89, 140] width 54 height 9
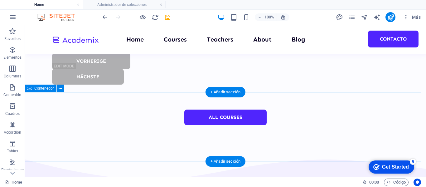
scroll to position [2064, 0]
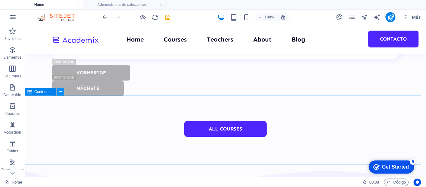
click at [62, 92] on icon at bounding box center [60, 92] width 3 height 7
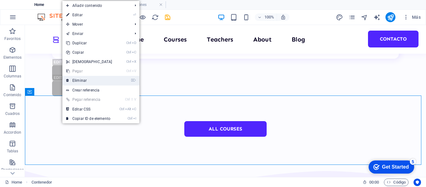
drag, startPoint x: 84, startPoint y: 82, endPoint x: 76, endPoint y: 67, distance: 17.0
click at [84, 82] on link "⌦ Eliminar" at bounding box center [89, 80] width 54 height 9
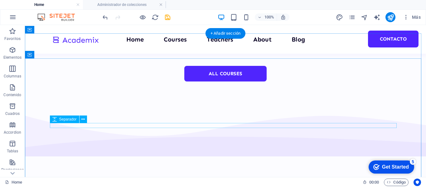
scroll to position [2126, 0]
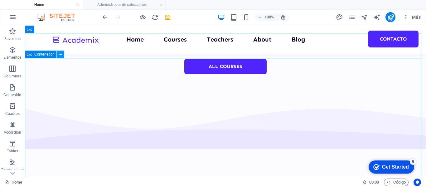
click at [58, 53] on button at bounding box center [60, 54] width 7 height 7
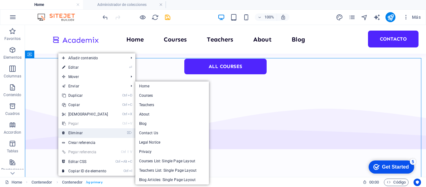
click at [81, 129] on link "⌦ Eliminar" at bounding box center [85, 132] width 54 height 9
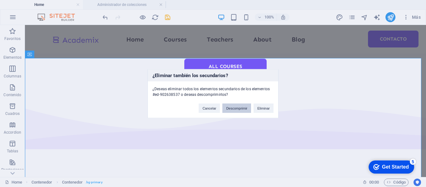
click at [233, 111] on button "Descomprimir" at bounding box center [236, 107] width 29 height 9
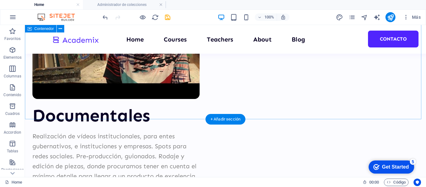
scroll to position [2599, 0]
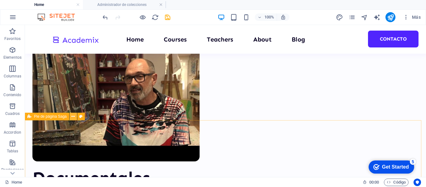
click at [72, 117] on icon at bounding box center [72, 116] width 3 height 7
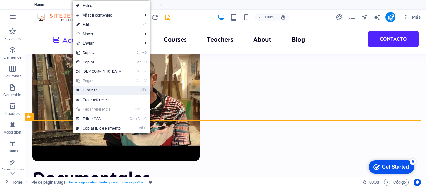
click at [92, 91] on link "⌦ Eliminar" at bounding box center [100, 89] width 54 height 9
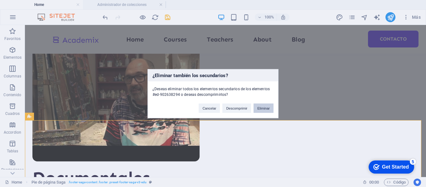
click at [265, 110] on button "Eliminar" at bounding box center [264, 107] width 20 height 9
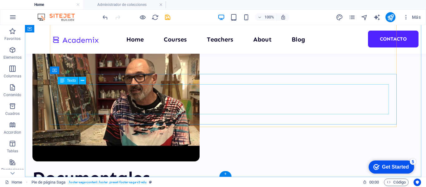
scroll to position [2542, 0]
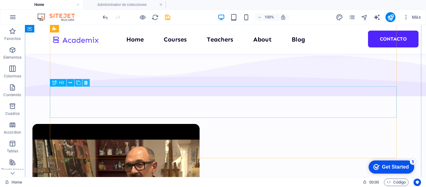
click at [86, 85] on icon at bounding box center [85, 83] width 3 height 7
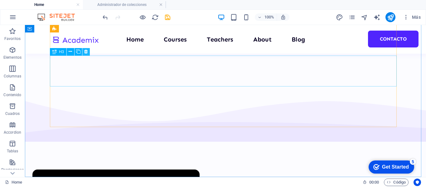
click at [85, 52] on icon at bounding box center [85, 51] width 3 height 7
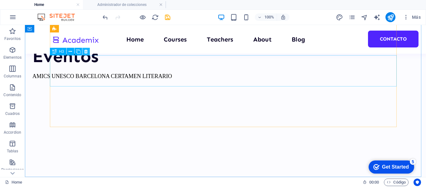
click at [86, 53] on icon at bounding box center [85, 51] width 3 height 7
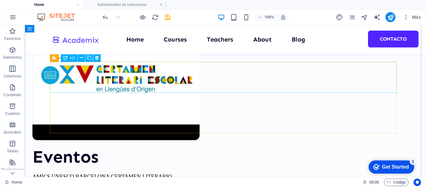
scroll to position [2218, 0]
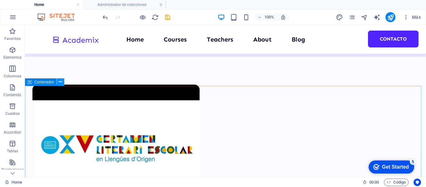
click at [61, 81] on icon at bounding box center [60, 82] width 3 height 7
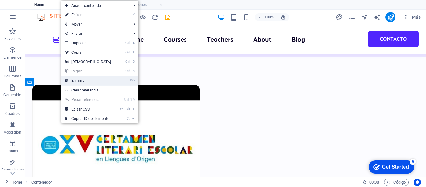
click at [73, 80] on link "⌦ Eliminar" at bounding box center [88, 80] width 54 height 9
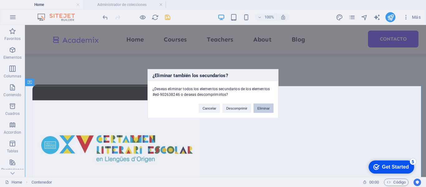
click at [260, 109] on button "Eliminar" at bounding box center [264, 107] width 20 height 9
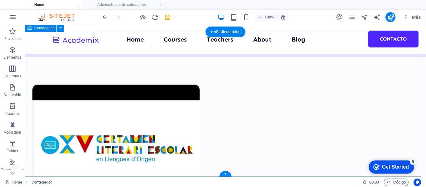
scroll to position [2127, 0]
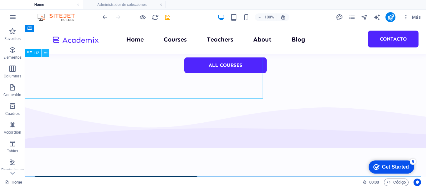
click at [46, 51] on icon at bounding box center [45, 53] width 3 height 7
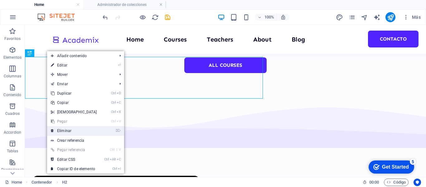
drag, startPoint x: 71, startPoint y: 133, endPoint x: 49, endPoint y: 106, distance: 34.6
click at [71, 133] on link "⌦ Eliminar" at bounding box center [74, 130] width 54 height 9
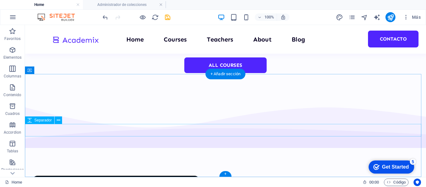
scroll to position [2085, 0]
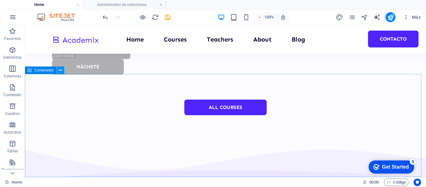
click at [58, 70] on button at bounding box center [60, 69] width 7 height 7
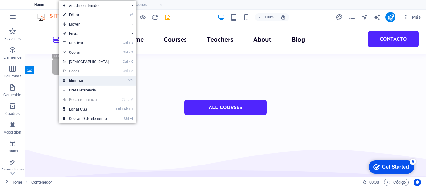
click at [80, 81] on link "⌦ Eliminar" at bounding box center [86, 80] width 54 height 9
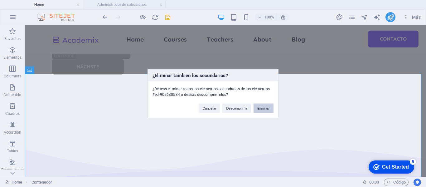
click at [265, 108] on button "Eliminar" at bounding box center [264, 107] width 20 height 9
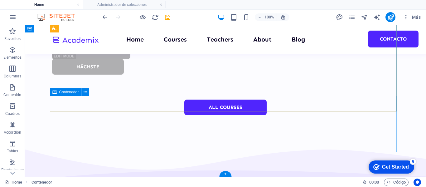
scroll to position [1982, 0]
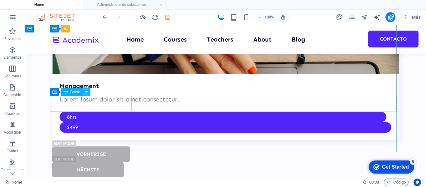
click at [87, 93] on icon at bounding box center [86, 92] width 3 height 7
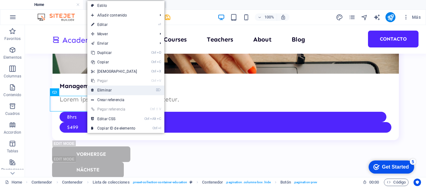
drag, startPoint x: 106, startPoint y: 87, endPoint x: 133, endPoint y: 64, distance: 35.8
click at [106, 87] on link "⌦ Eliminar" at bounding box center [114, 89] width 54 height 9
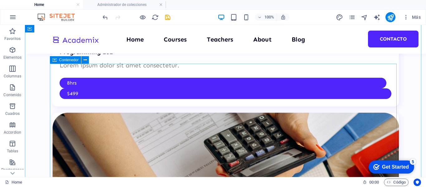
scroll to position [1764, 0]
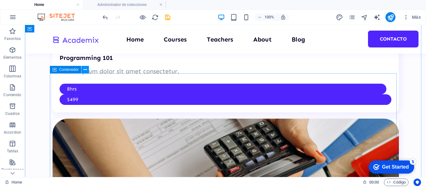
click at [84, 71] on icon at bounding box center [85, 69] width 3 height 7
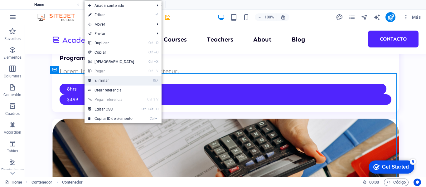
click at [98, 81] on link "⌦ Eliminar" at bounding box center [112, 80] width 54 height 9
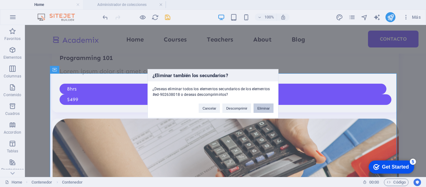
click at [262, 109] on button "Eliminar" at bounding box center [264, 107] width 20 height 9
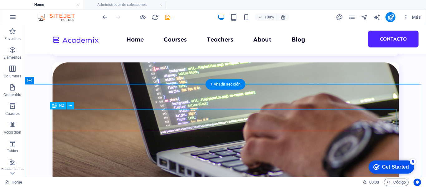
scroll to position [1480, 0]
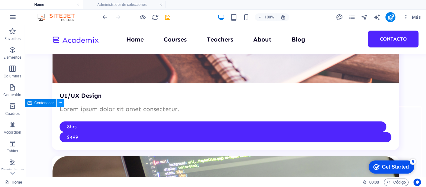
click at [61, 105] on icon at bounding box center [60, 103] width 3 height 7
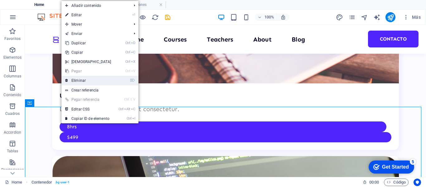
click at [78, 82] on link "⌦ Eliminar" at bounding box center [88, 80] width 54 height 9
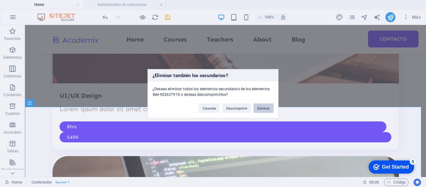
click at [258, 108] on button "Eliminar" at bounding box center [264, 107] width 20 height 9
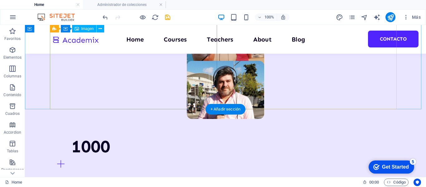
scroll to position [468, 0]
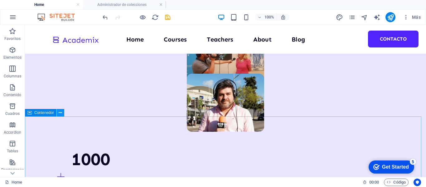
click at [58, 112] on button at bounding box center [60, 112] width 7 height 7
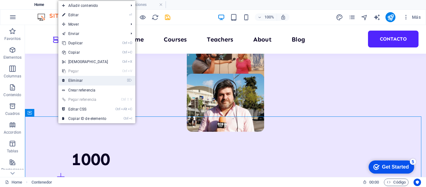
click at [78, 80] on link "⌦ Eliminar" at bounding box center [85, 80] width 54 height 9
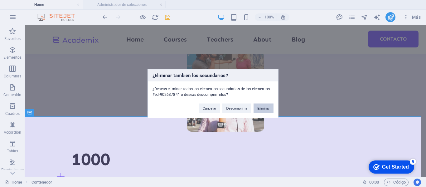
click at [265, 108] on button "Eliminar" at bounding box center [264, 107] width 20 height 9
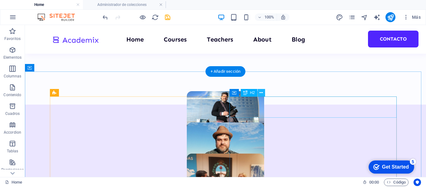
scroll to position [343, 0]
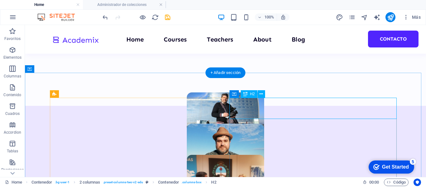
drag, startPoint x: 263, startPoint y: 108, endPoint x: 158, endPoint y: 113, distance: 104.3
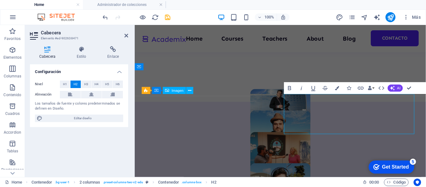
scroll to position [341, 0]
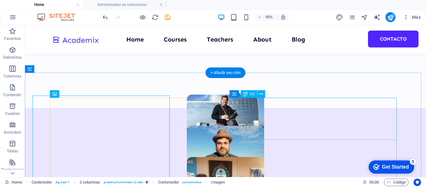
scroll to position [343, 0]
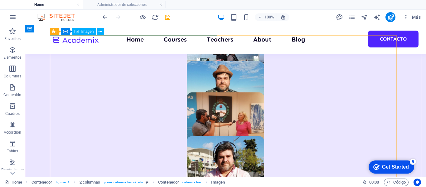
select select "px"
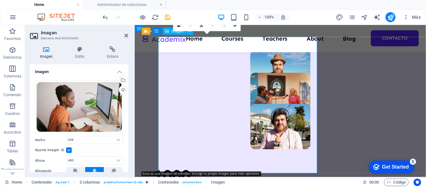
scroll to position [403, 0]
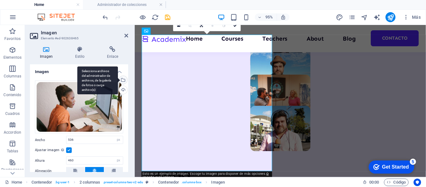
click at [118, 82] on div "Selecciona archivos del administrador de archivos, de la galería de fotos o car…" at bounding box center [97, 80] width 41 height 28
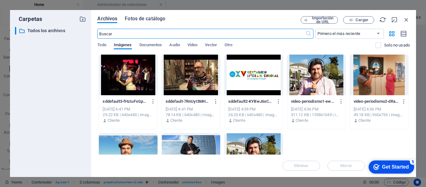
click at [151, 17] on span "Fotos de catálogo" at bounding box center [145, 18] width 41 height 7
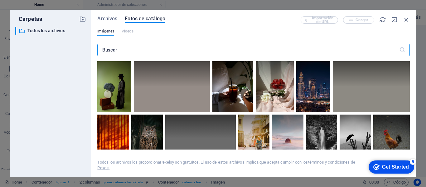
click at [128, 48] on input "text" at bounding box center [248, 50] width 302 height 12
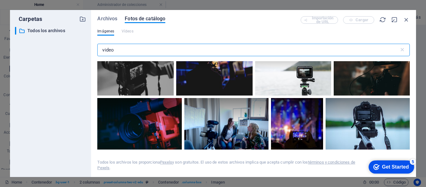
scroll to position [0, 0]
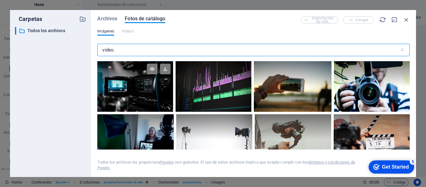
type input "video"
click at [146, 80] on div at bounding box center [135, 73] width 76 height 25
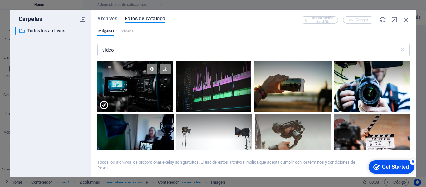
click at [159, 103] on div at bounding box center [135, 98] width 76 height 25
click at [159, 103] on div at bounding box center [135, 86] width 76 height 51
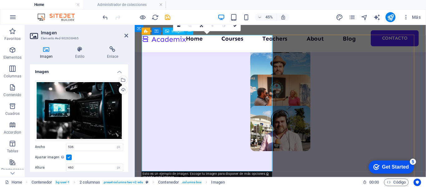
scroll to position [403, 0]
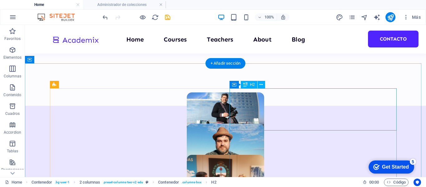
scroll to position [406, 0]
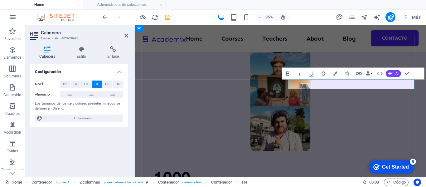
scroll to position [0, 0]
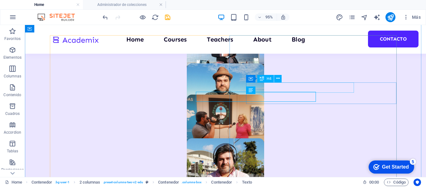
scroll to position [406, 0]
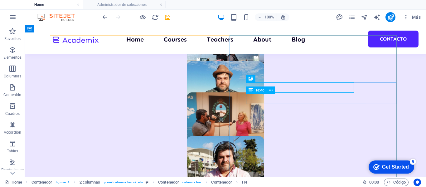
click at [280, 90] on icon at bounding box center [279, 89] width 3 height 7
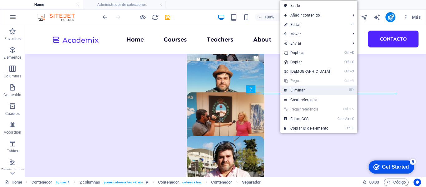
drag, startPoint x: 292, startPoint y: 89, endPoint x: 265, endPoint y: 65, distance: 36.0
click at [292, 89] on link "⌦ Eliminar" at bounding box center [307, 89] width 54 height 9
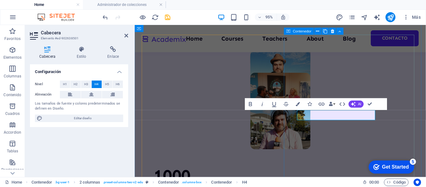
scroll to position [403, 0]
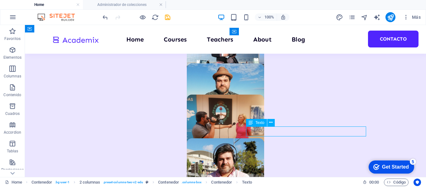
scroll to position [406, 0]
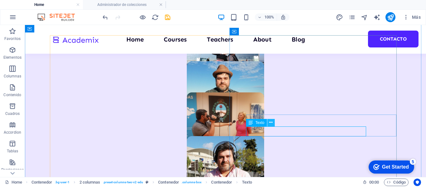
click at [270, 122] on icon at bounding box center [270, 122] width 3 height 7
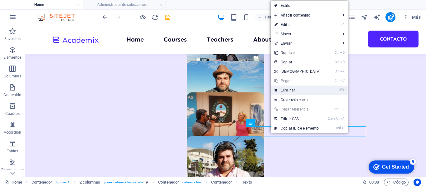
click at [291, 90] on link "⌦ Eliminar" at bounding box center [298, 89] width 54 height 9
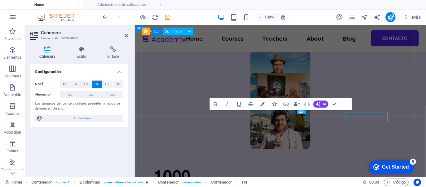
scroll to position [403, 0]
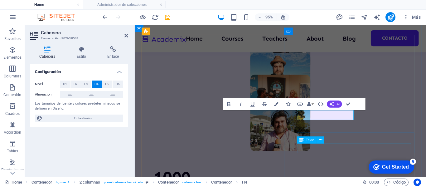
click at [313, 144] on div "Texto" at bounding box center [312, 140] width 31 height 7
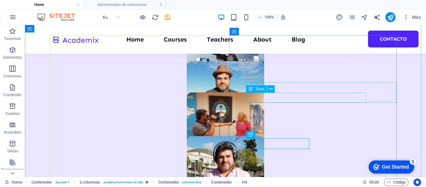
click at [271, 87] on icon at bounding box center [270, 89] width 3 height 7
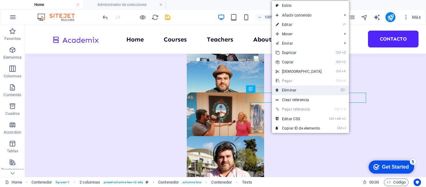
click at [291, 89] on link "⌦ Eliminar" at bounding box center [299, 89] width 54 height 9
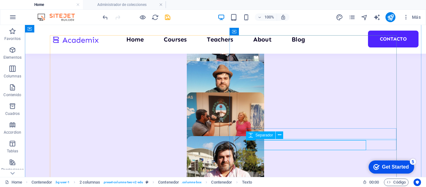
click at [271, 135] on span "Separador" at bounding box center [264, 135] width 17 height 4
click at [286, 134] on div "Separador" at bounding box center [266, 135] width 41 height 8
click at [278, 134] on icon at bounding box center [279, 135] width 3 height 7
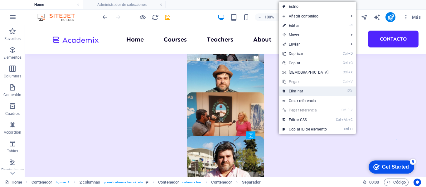
click at [297, 91] on link "⌦ Eliminar" at bounding box center [306, 90] width 54 height 9
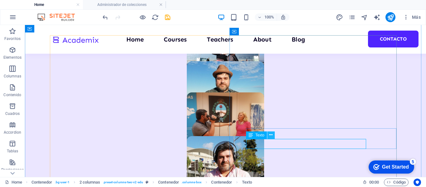
click at [273, 134] on button at bounding box center [270, 134] width 7 height 7
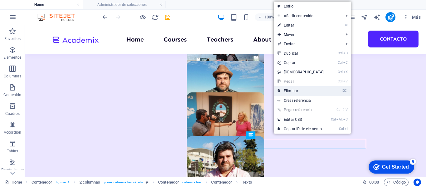
click at [288, 93] on link "⌦ Eliminar" at bounding box center [301, 90] width 54 height 9
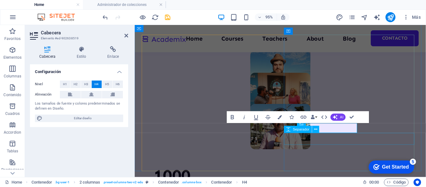
scroll to position [403, 0]
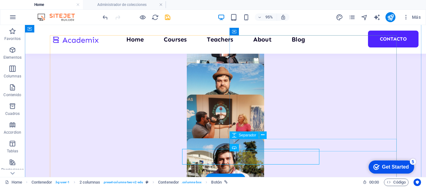
scroll to position [406, 0]
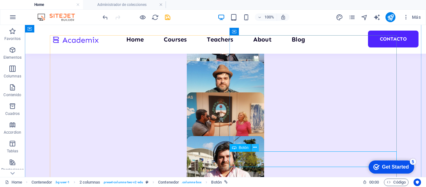
click at [252, 149] on button at bounding box center [254, 147] width 7 height 7
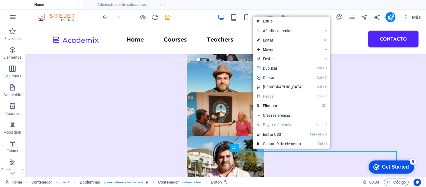
click at [268, 106] on link "⌦ Eliminar" at bounding box center [280, 105] width 54 height 9
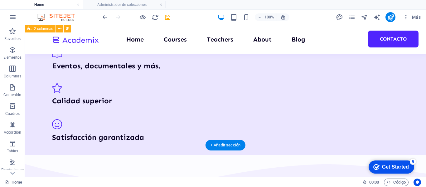
scroll to position [1186, 0]
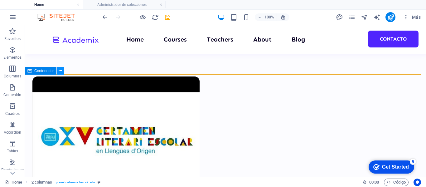
click at [60, 72] on icon at bounding box center [60, 71] width 3 height 7
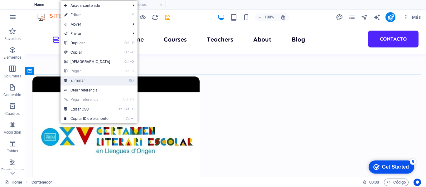
drag, startPoint x: 76, startPoint y: 79, endPoint x: 52, endPoint y: 54, distance: 35.1
click at [76, 79] on link "⌦ Eliminar" at bounding box center [88, 80] width 54 height 9
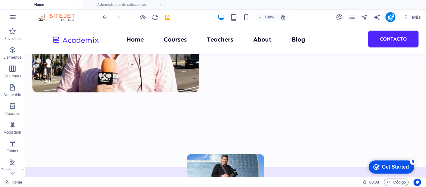
scroll to position [263, 0]
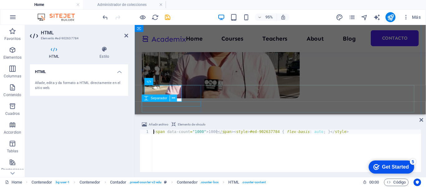
click at [170, 96] on button at bounding box center [173, 98] width 7 height 7
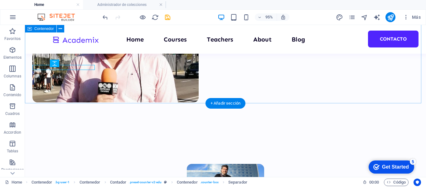
scroll to position [313, 0]
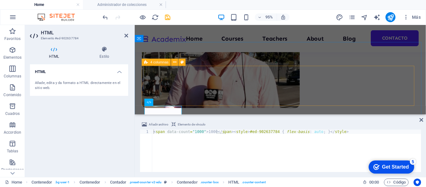
scroll to position [250, 0]
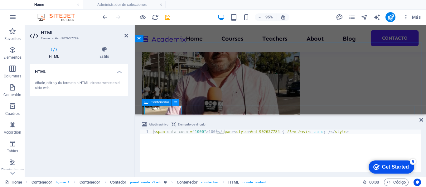
click at [175, 105] on icon at bounding box center [175, 102] width 3 height 6
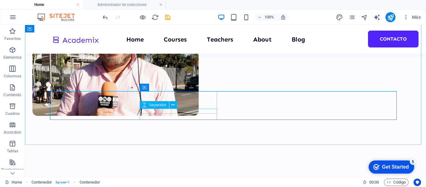
scroll to position [245, 0]
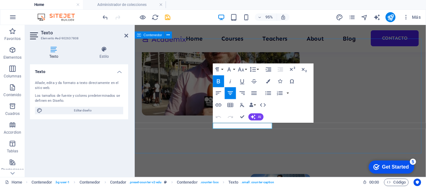
scroll to position [1, 0]
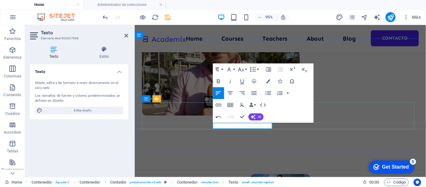
scroll to position [256, 0]
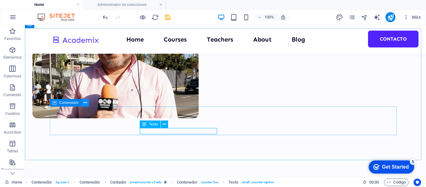
click at [86, 103] on icon at bounding box center [85, 103] width 3 height 7
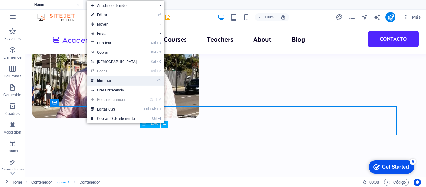
click at [100, 83] on link "⌦ Eliminar" at bounding box center [114, 80] width 54 height 9
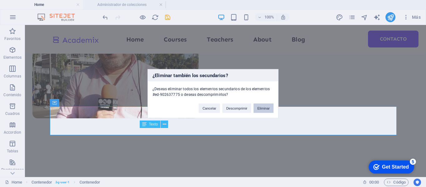
click at [260, 110] on button "Eliminar" at bounding box center [264, 107] width 20 height 9
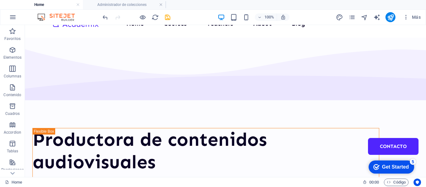
scroll to position [0, 0]
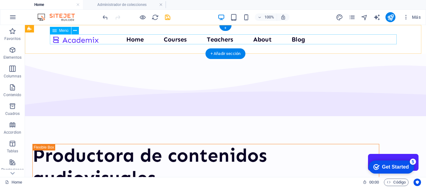
click at [218, 37] on nav "Home Courses Teachers About Blog Contacto" at bounding box center [225, 39] width 347 height 10
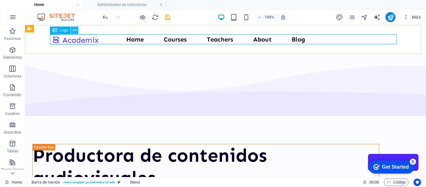
click at [73, 31] on icon at bounding box center [74, 30] width 3 height 7
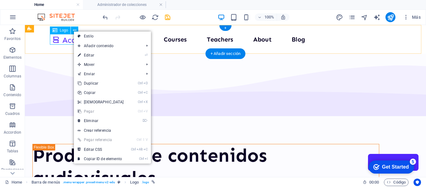
click at [65, 40] on div at bounding box center [75, 39] width 47 height 10
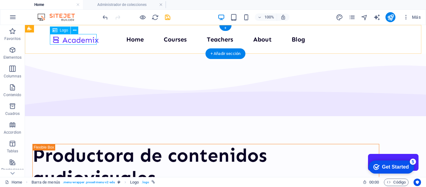
click at [65, 40] on div at bounding box center [75, 39] width 47 height 10
click at [65, 40] on div "Contenedor H1 Columnas desiguales Contenedor Barra de menús Menú Logo Separador…" at bounding box center [225, 101] width 401 height 152
select select "px"
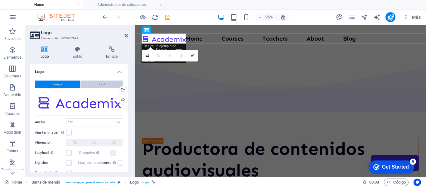
click at [103, 85] on span "Text" at bounding box center [102, 83] width 6 height 7
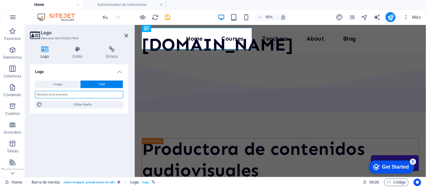
click at [67, 94] on input "text" at bounding box center [79, 94] width 88 height 7
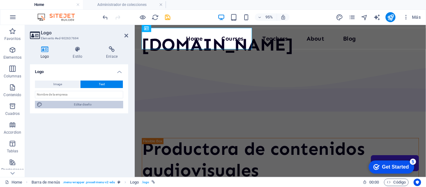
click at [78, 105] on span "Editar diseño" at bounding box center [82, 104] width 77 height 7
select select "px"
select select "400"
select select "px"
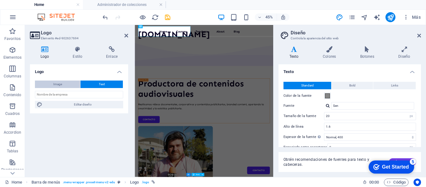
click at [65, 85] on button "Image" at bounding box center [57, 83] width 45 height 7
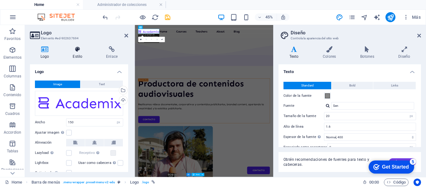
click at [79, 51] on icon at bounding box center [77, 49] width 31 height 6
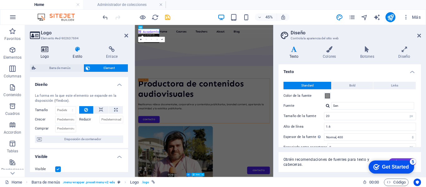
click at [55, 51] on icon at bounding box center [45, 49] width 30 height 6
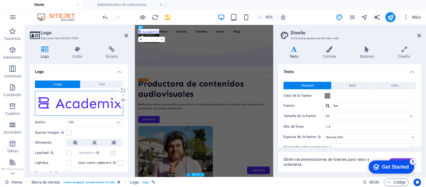
click at [73, 101] on div "Arrastra archivos aquí, haz clic para escoger archivos o selecciona archivos de…" at bounding box center [79, 103] width 88 height 25
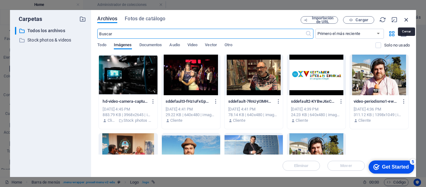
click at [409, 20] on icon "button" at bounding box center [406, 19] width 7 height 7
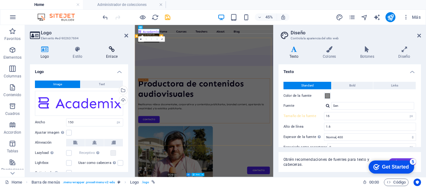
type input "20"
click at [106, 86] on button "Text" at bounding box center [101, 83] width 42 height 7
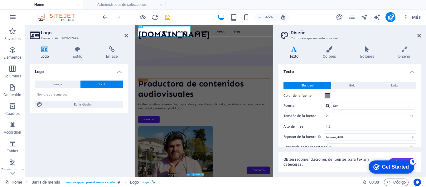
click at [66, 95] on input "text" at bounding box center [79, 94] width 88 height 7
type input "[PERSON_NAME]"
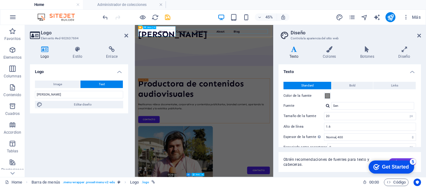
click at [261, 41] on nav "Home Courses Teachers About Blog Contacto" at bounding box center [288, 39] width 293 height 10
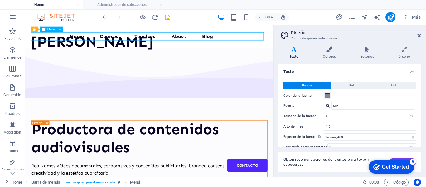
click at [127, 38] on nav "Home Courses Teachers About Blog Contacto" at bounding box center [179, 39] width 295 height 10
click at [123, 37] on nav "Home Courses Teachers About Blog Contacto" at bounding box center [179, 39] width 295 height 10
click at [176, 38] on nav "Home Courses Teachers About Blog Contacto" at bounding box center [179, 39] width 295 height 10
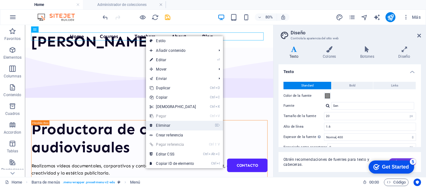
click at [163, 125] on link "⌦ Eliminar" at bounding box center [173, 125] width 54 height 9
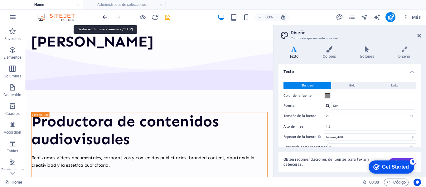
click at [104, 19] on icon "undo" at bounding box center [105, 17] width 7 height 7
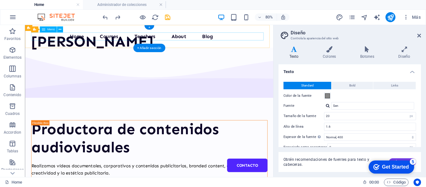
click at [236, 40] on nav "Home Courses Teachers About Blog Contacto" at bounding box center [179, 39] width 295 height 10
click at [252, 38] on nav "Home Courses Teachers About Blog Contacto" at bounding box center [179, 39] width 295 height 10
select select
select select "1"
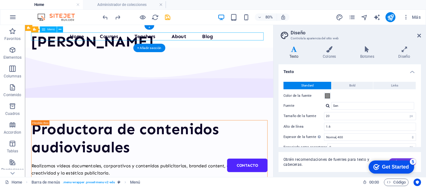
select select
select select "2"
select select
select select "3"
select select
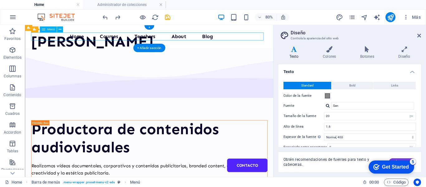
select select "4"
select select
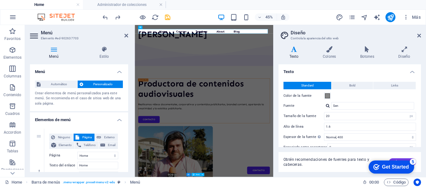
scroll to position [31, 0]
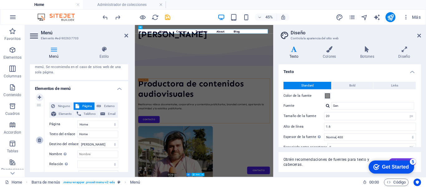
click at [40, 140] on icon at bounding box center [39, 140] width 3 height 4
select select "1"
type input "Courses"
select select
select select "2"
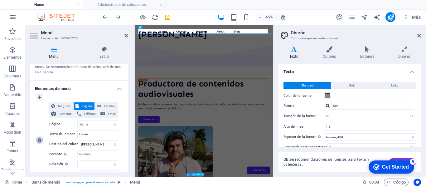
type input "Teachers"
select select
select select "3"
type input "About"
select select
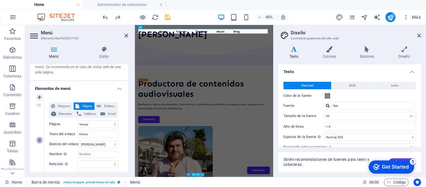
select select "4"
type input "Blog"
select select
type input "[EMAIL_ADDRESS][DOMAIN_NAME]"
type input "Contacto"
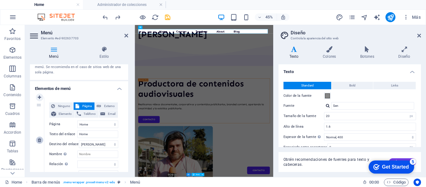
type input "Contacto"
click at [40, 140] on icon at bounding box center [39, 140] width 3 height 4
select select "2"
type input "Teachers"
select select
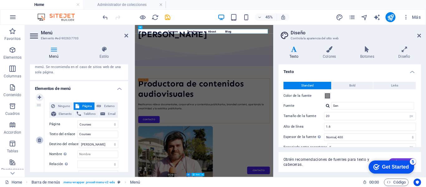
select select "3"
type input "About"
select select
select select "4"
type input "Blog"
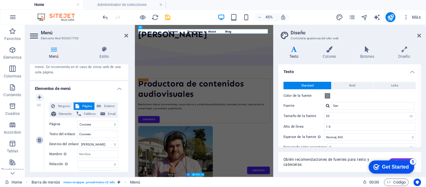
select select
type input "[EMAIL_ADDRESS][DOMAIN_NAME]"
type input "Contacto"
click at [40, 140] on icon at bounding box center [39, 140] width 3 height 4
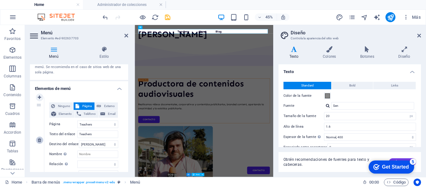
select select "3"
type input "About"
select select
select select "4"
type input "Blog"
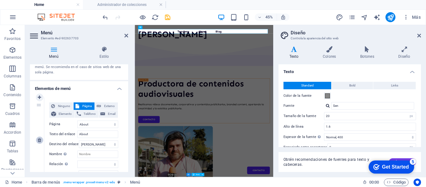
select select
type input "[EMAIL_ADDRESS][DOMAIN_NAME]"
type input "Contacto"
click at [40, 140] on icon at bounding box center [39, 140] width 3 height 4
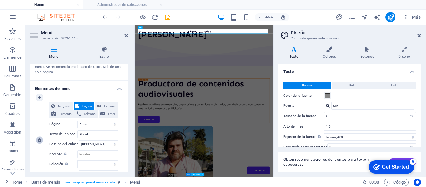
select select "4"
type input "Blog"
select select
type input "[EMAIL_ADDRESS][DOMAIN_NAME]"
type input "Contacto"
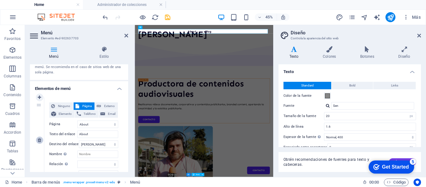
type input "Contacto"
click at [40, 140] on icon at bounding box center [39, 140] width 3 height 4
type input "[EMAIL_ADDRESS][DOMAIN_NAME]"
type input "Contacto"
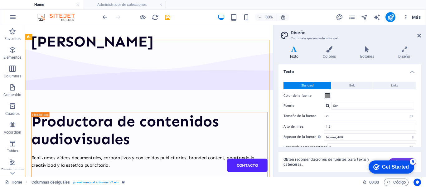
click at [413, 17] on span "Más" at bounding box center [412, 17] width 18 height 6
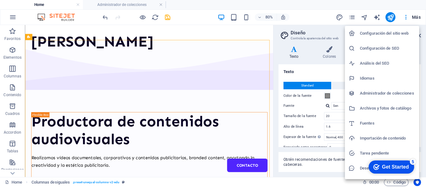
click at [414, 17] on div at bounding box center [213, 93] width 426 height 187
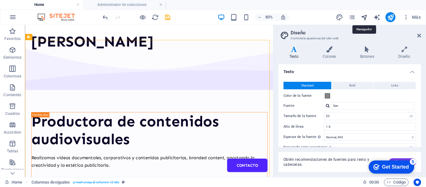
click at [364, 19] on icon "navigator" at bounding box center [364, 17] width 7 height 7
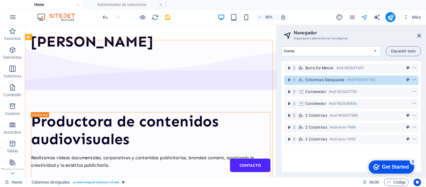
click at [368, 16] on icon "navigator" at bounding box center [364, 17] width 7 height 7
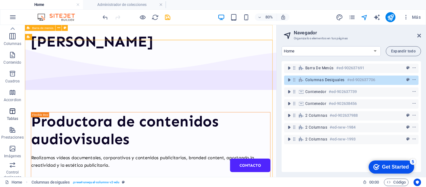
scroll to position [0, 0]
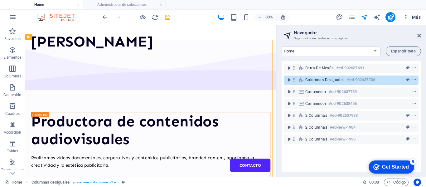
click at [422, 17] on button "Más" at bounding box center [412, 17] width 23 height 10
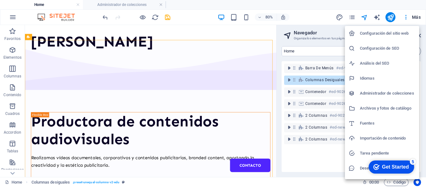
click at [322, 14] on div at bounding box center [213, 93] width 426 height 187
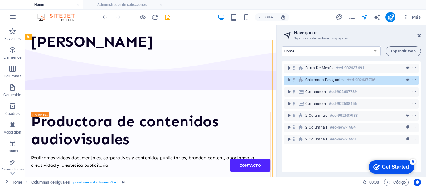
click at [425, 35] on aside "Navegador Organiza los elementos en tus páginas Home Courses Teachers About Blo…" at bounding box center [351, 101] width 150 height 152
click at [422, 35] on aside "Navegador Organiza los elementos en tus páginas Home Courses Teachers About Blo…" at bounding box center [351, 101] width 150 height 152
click at [421, 35] on icon at bounding box center [419, 35] width 4 height 5
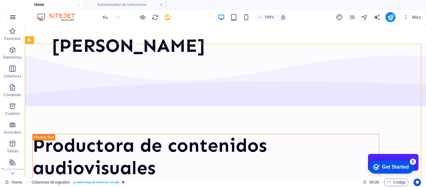
click at [16, 17] on icon "button" at bounding box center [12, 16] width 7 height 7
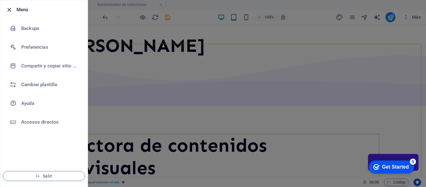
click at [11, 12] on icon "button" at bounding box center [9, 9] width 7 height 7
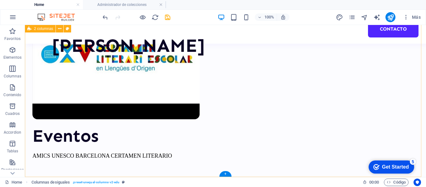
scroll to position [1044, 0]
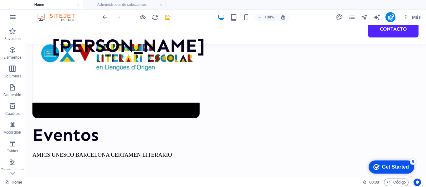
click at [405, 166] on div "Get Started" at bounding box center [395, 167] width 27 height 6
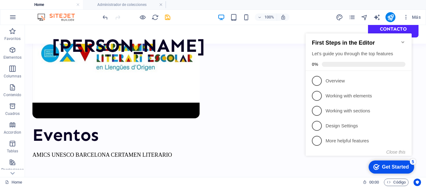
click at [404, 41] on icon "Minimize checklist" at bounding box center [403, 42] width 3 height 2
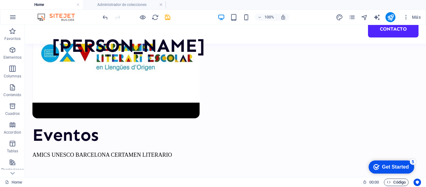
click at [400, 183] on span "Código" at bounding box center [396, 181] width 19 height 7
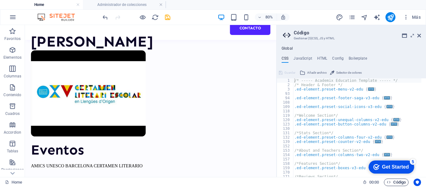
click at [400, 183] on span "Código" at bounding box center [396, 181] width 19 height 7
click at [421, 35] on icon at bounding box center [419, 35] width 4 height 5
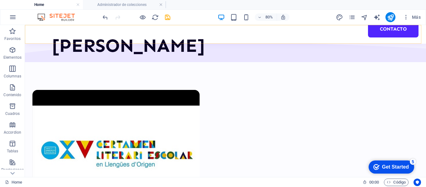
scroll to position [1044, 0]
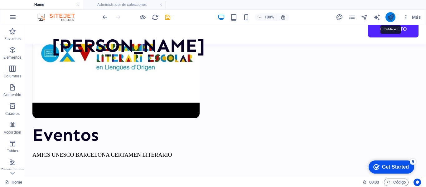
click at [392, 16] on icon "publish" at bounding box center [390, 17] width 7 height 7
